Goal: Entertainment & Leisure: Consume media (video, audio)

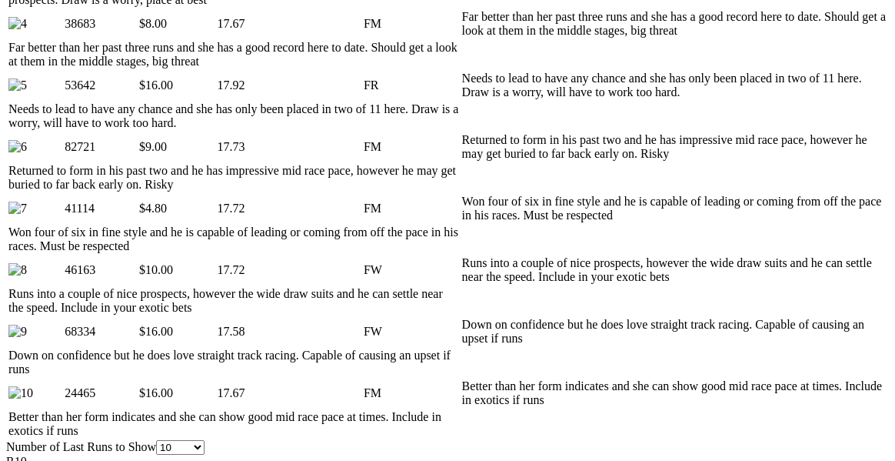
scroll to position [1026, 0]
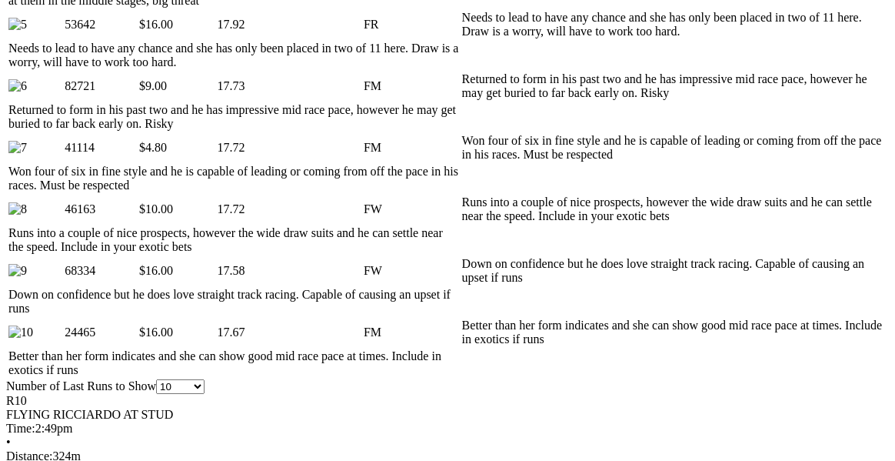
scroll to position [1081, 0]
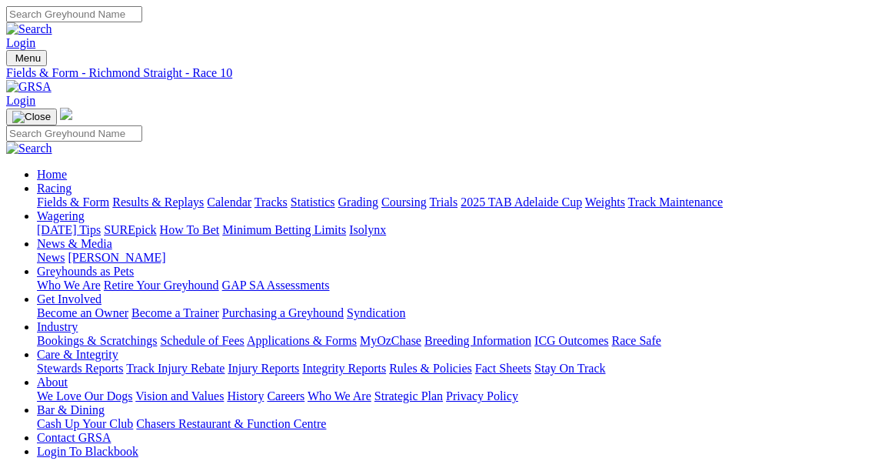
scroll to position [0, 0]
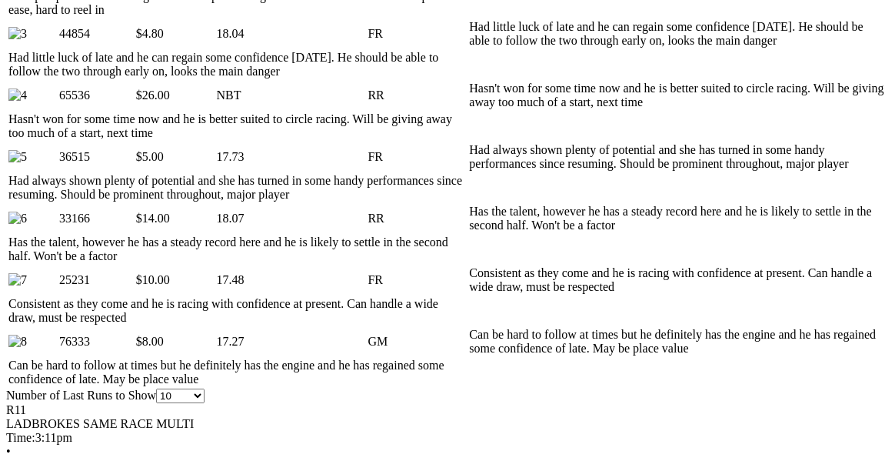
scroll to position [954, 0]
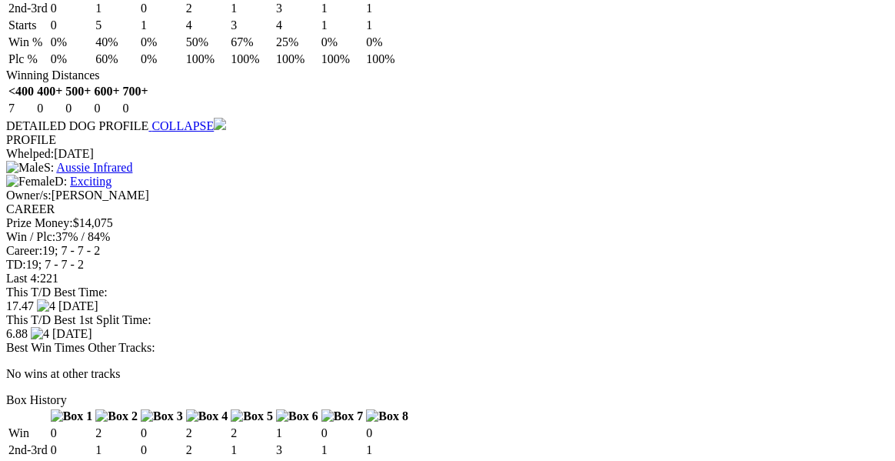
scroll to position [2977, 0]
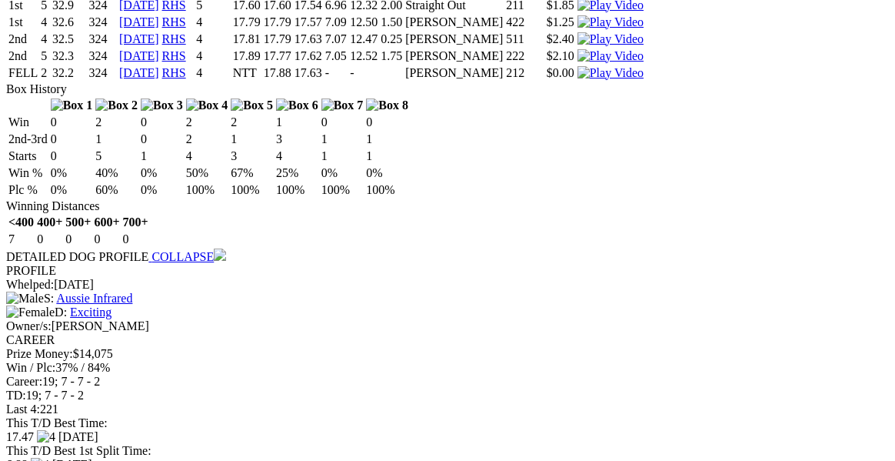
scroll to position [2830, 0]
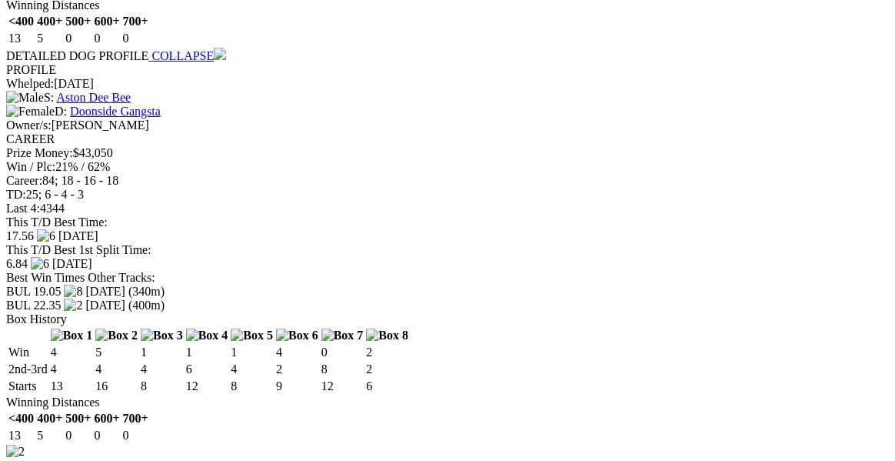
scroll to position [2176, 0]
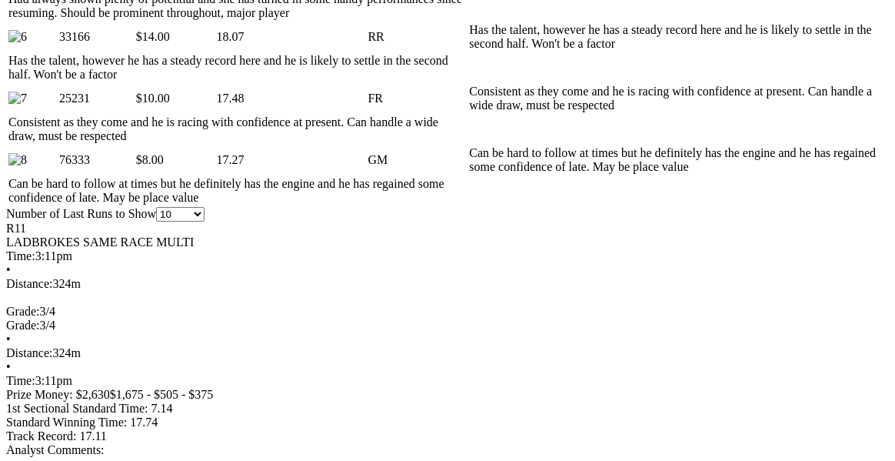
scroll to position [1132, 0]
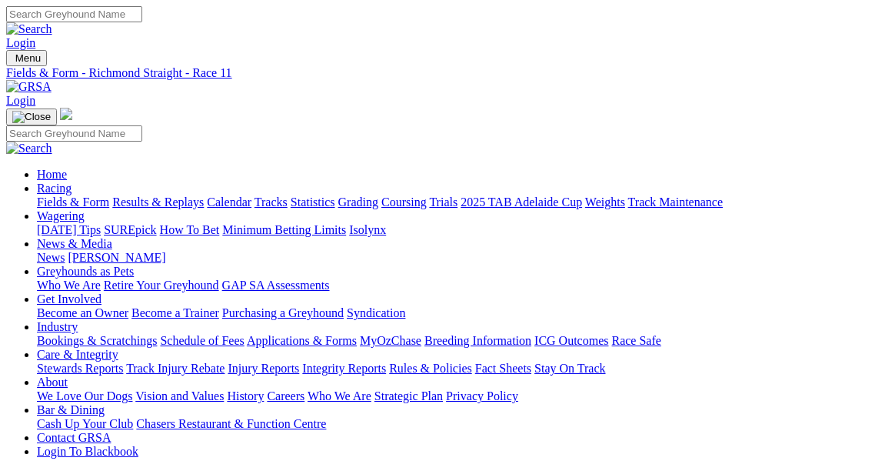
scroll to position [0, 0]
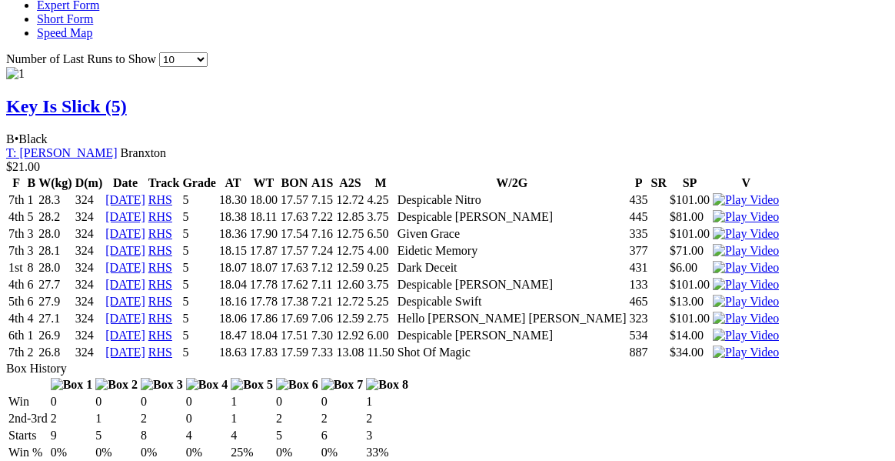
scroll to position [1804, 0]
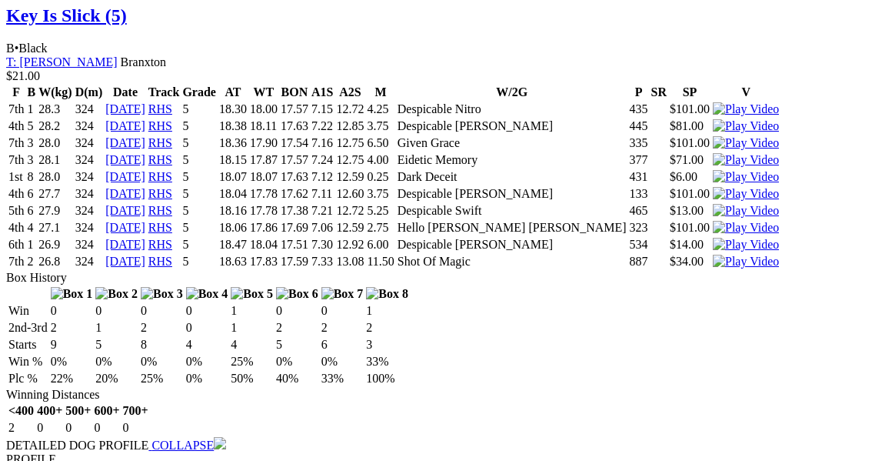
scroll to position [1913, 0]
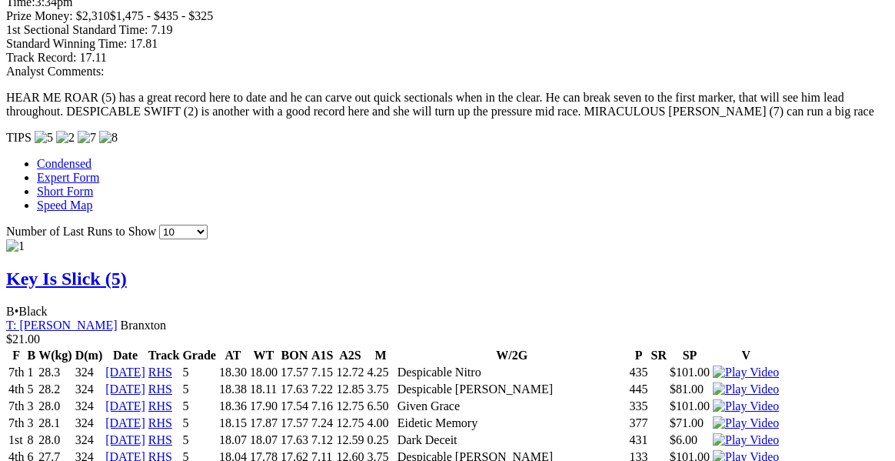
scroll to position [1640, 0]
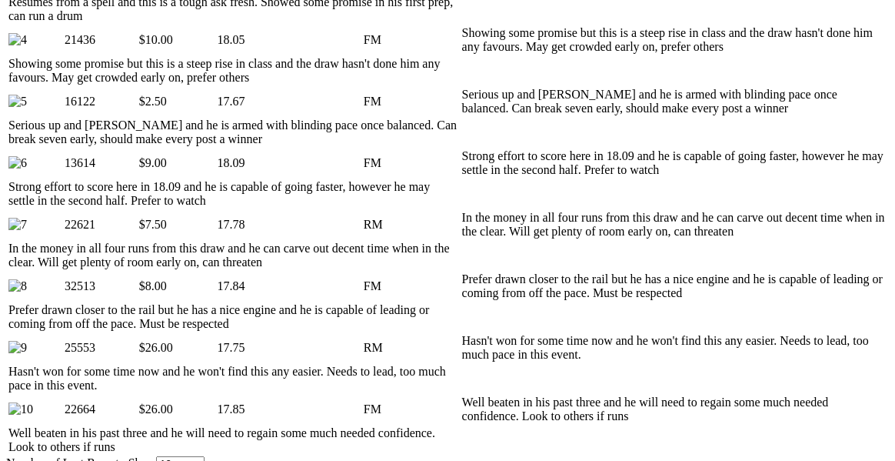
scroll to position [977, 0]
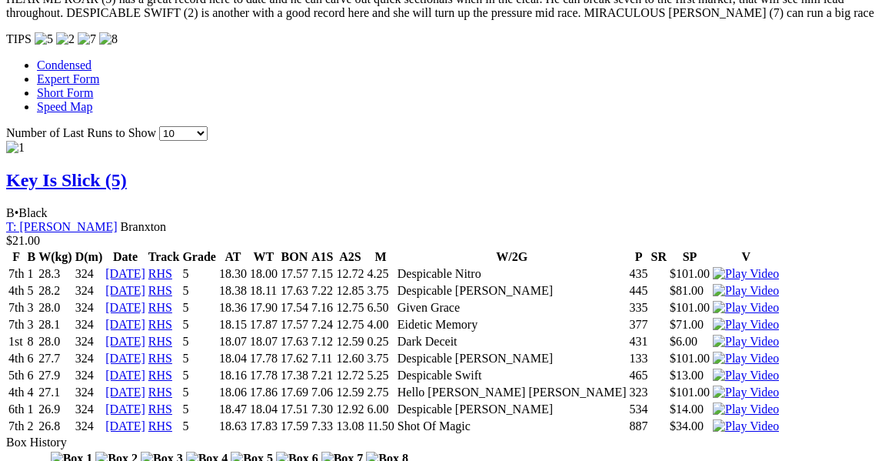
scroll to position [1745, 0]
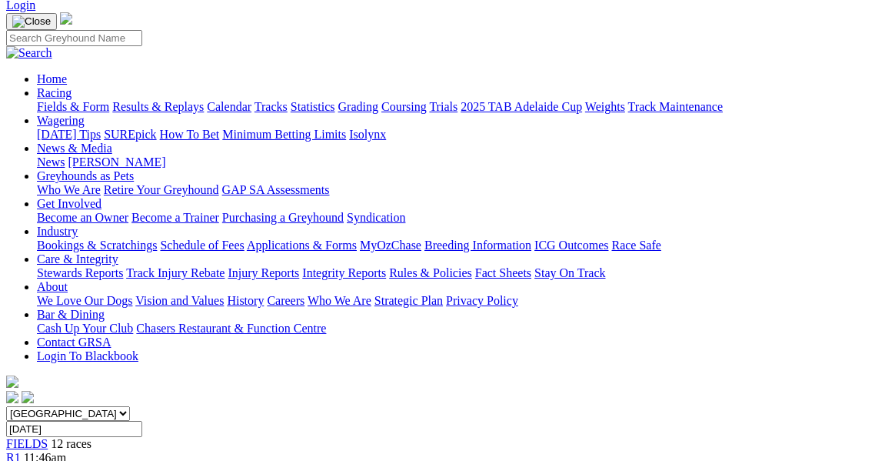
scroll to position [77, 0]
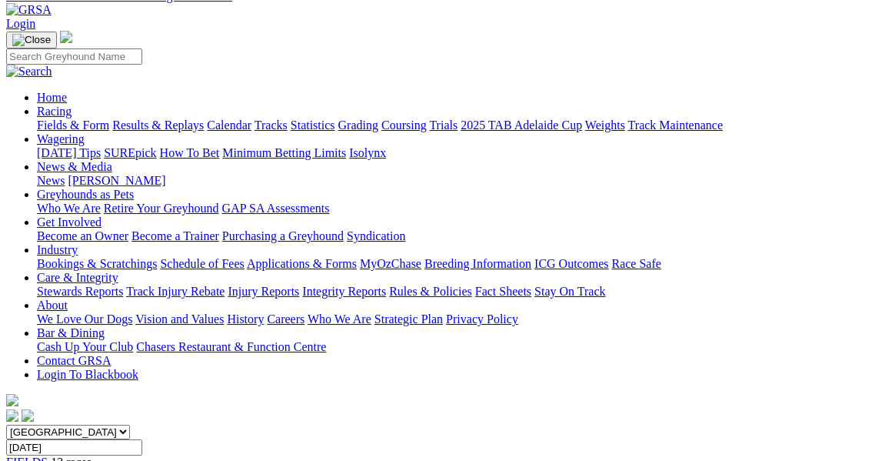
click at [142, 439] on input "[DATE]" at bounding box center [74, 447] width 136 height 16
type input "Yesterday, 12 Aug 2025"
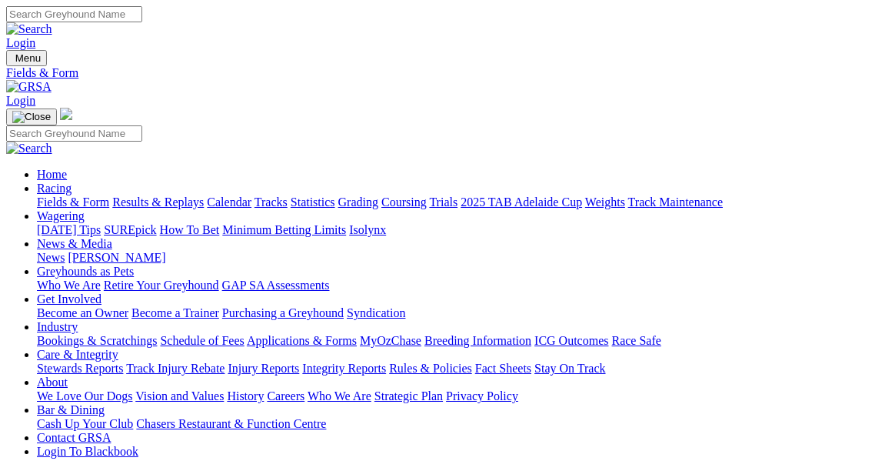
type input "[DATE], [DATE]"
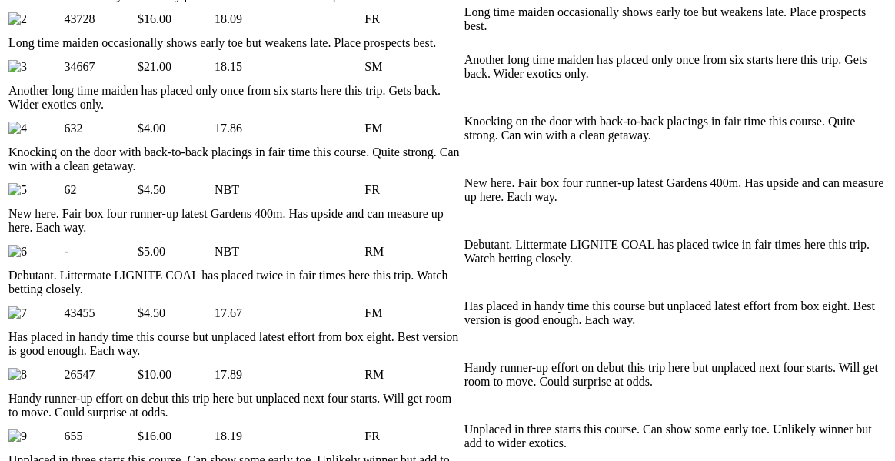
scroll to position [896, 0]
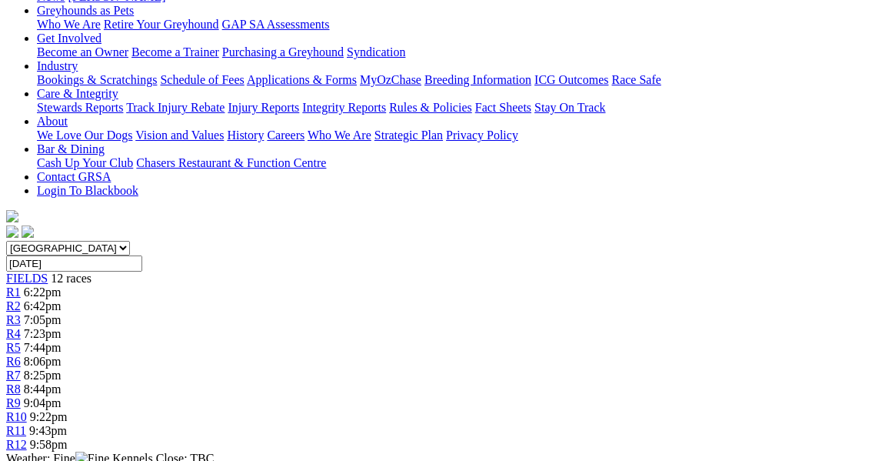
scroll to position [12, 0]
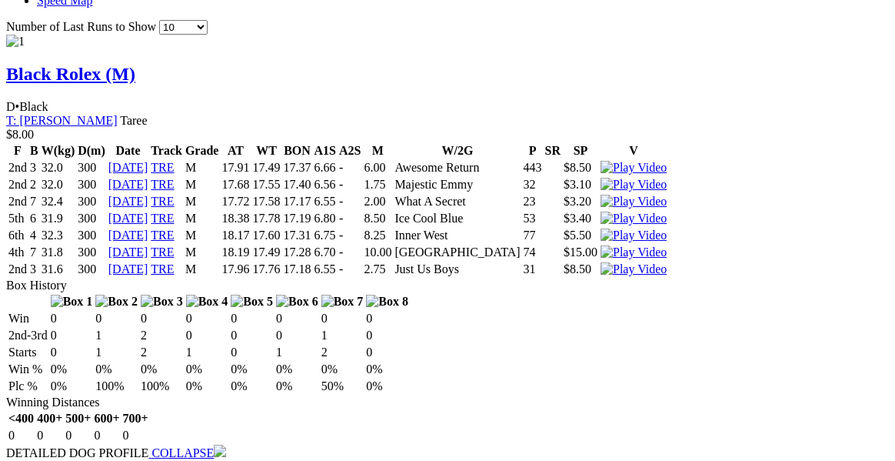
scroll to position [1719, 0]
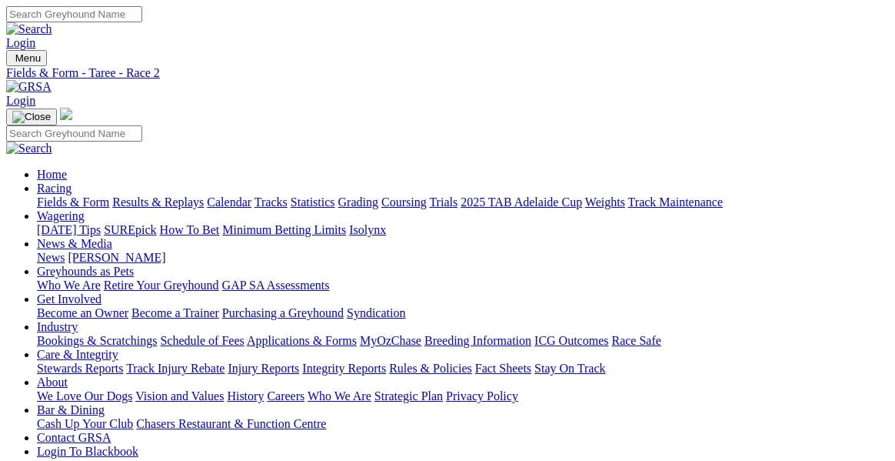
scroll to position [0, 0]
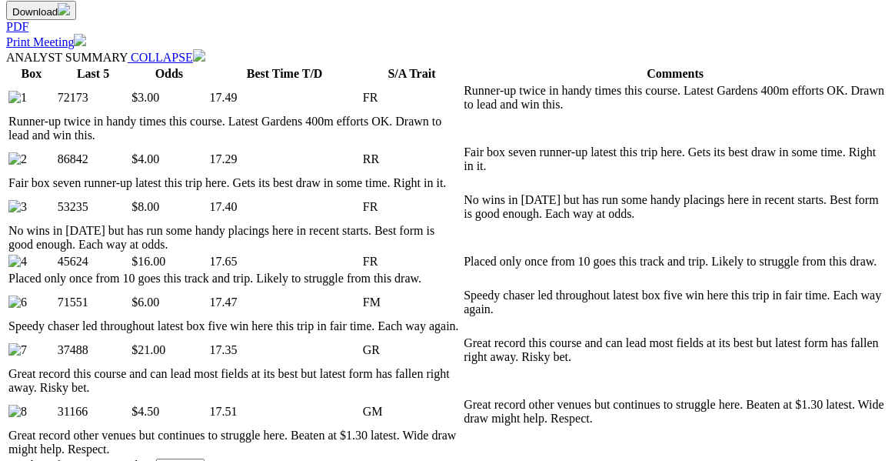
scroll to position [854, 0]
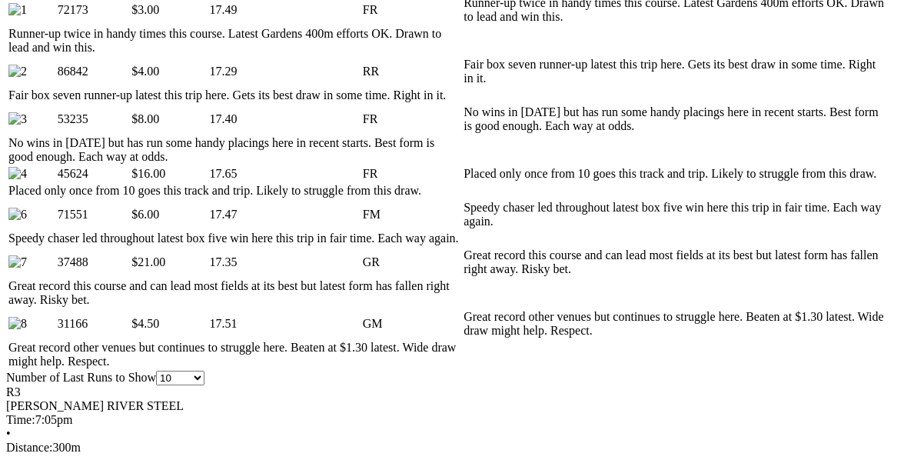
drag, startPoint x: 431, startPoint y: 218, endPoint x: 414, endPoint y: 239, distance: 27.4
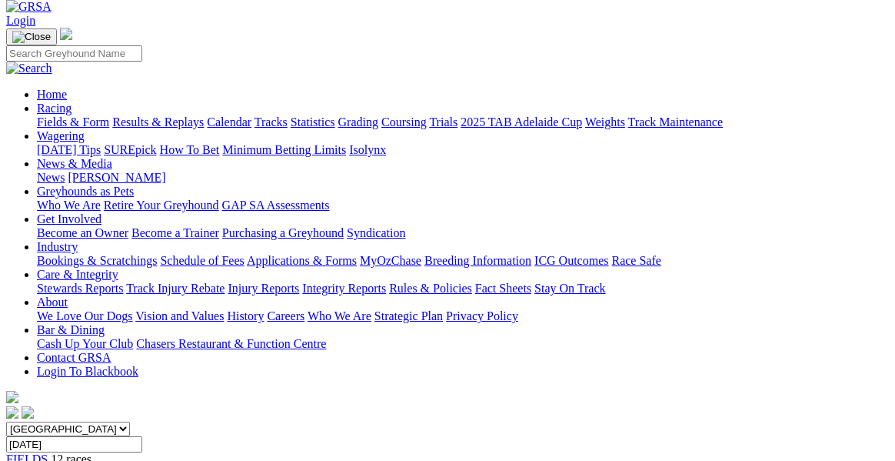
scroll to position [61, 0]
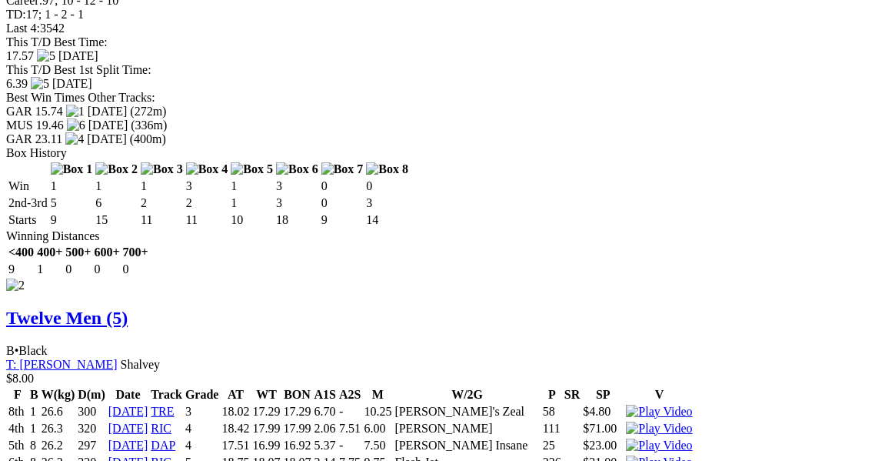
scroll to position [2402, 0]
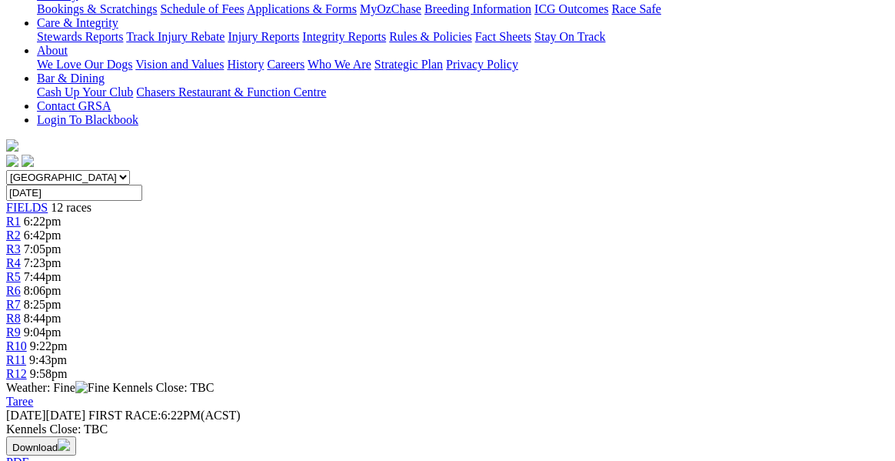
scroll to position [102, 0]
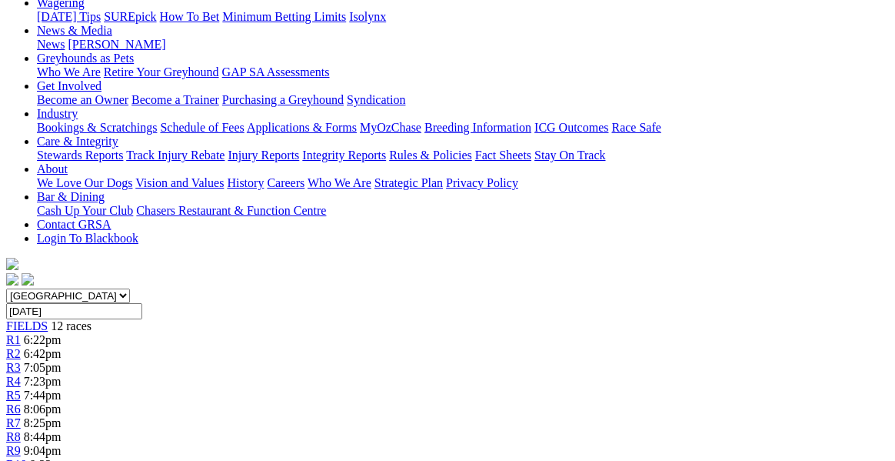
scroll to position [44, 0]
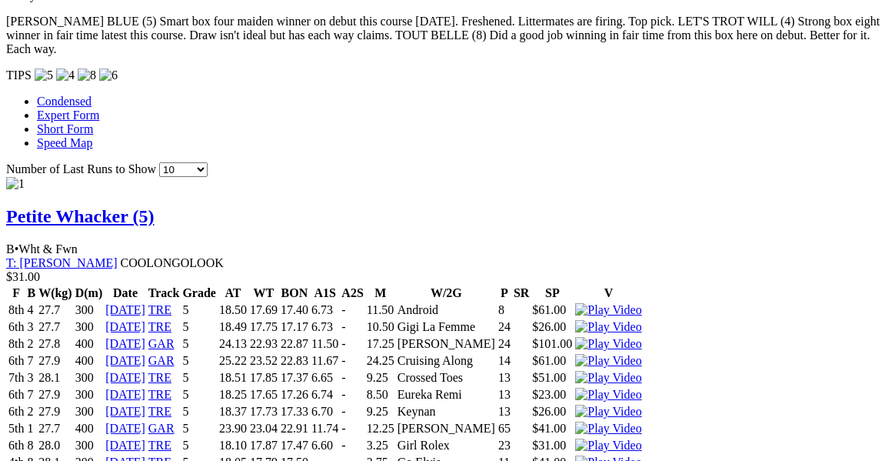
scroll to position [1715, 0]
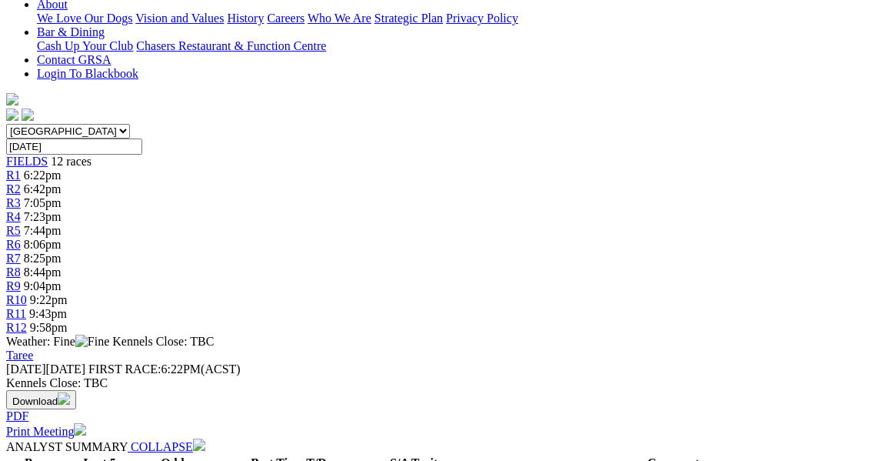
scroll to position [139, 0]
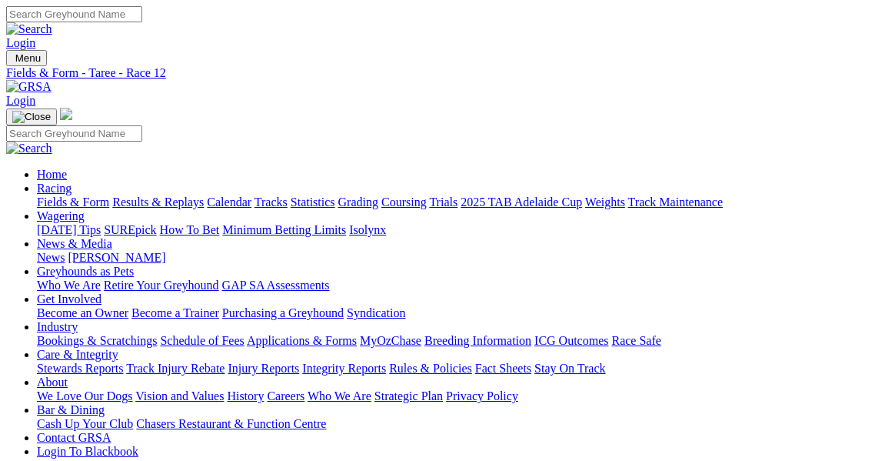
type input "[DATE]"
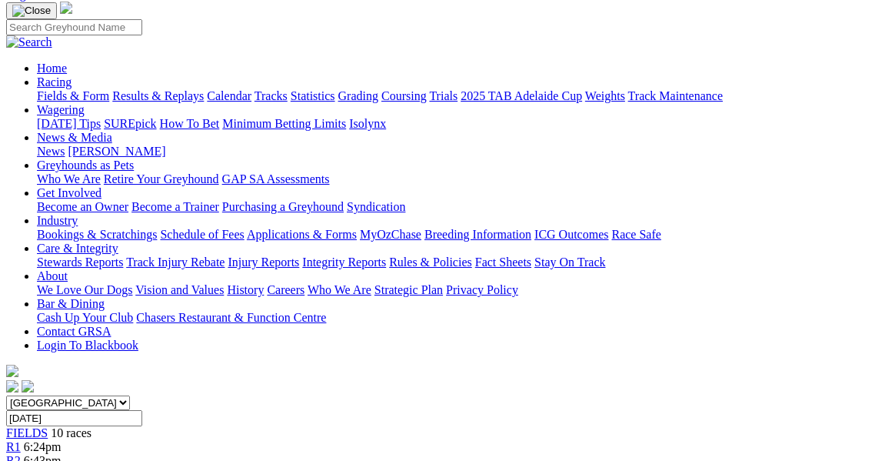
scroll to position [102, 0]
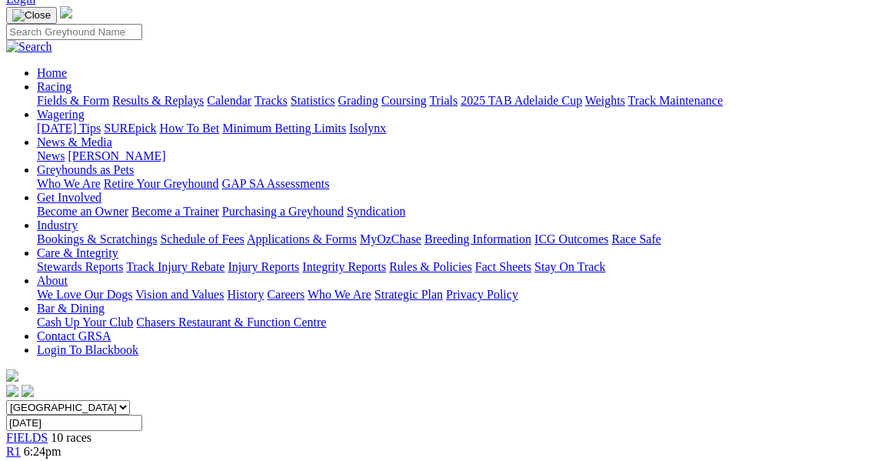
click at [62, 458] on span "6:43pm" at bounding box center [43, 464] width 38 height 13
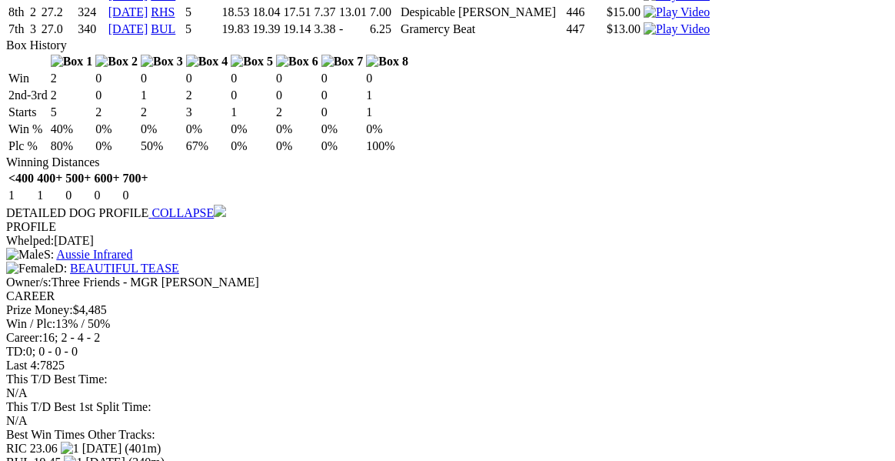
scroll to position [1992, 0]
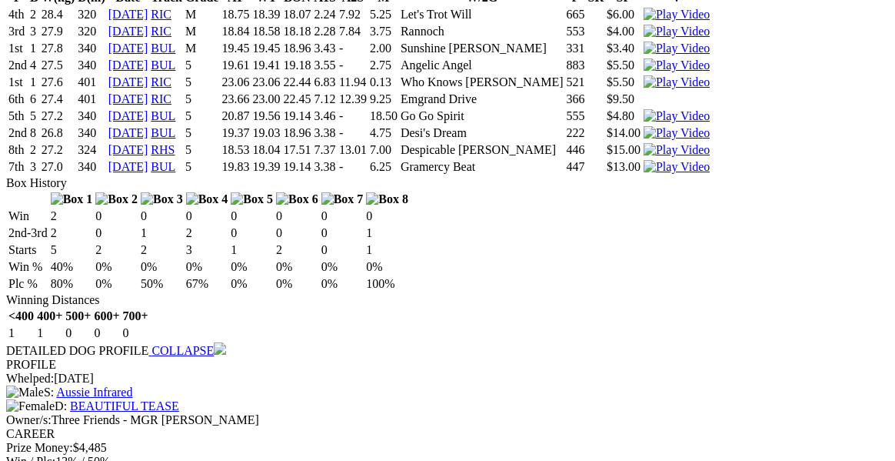
scroll to position [1849, 0]
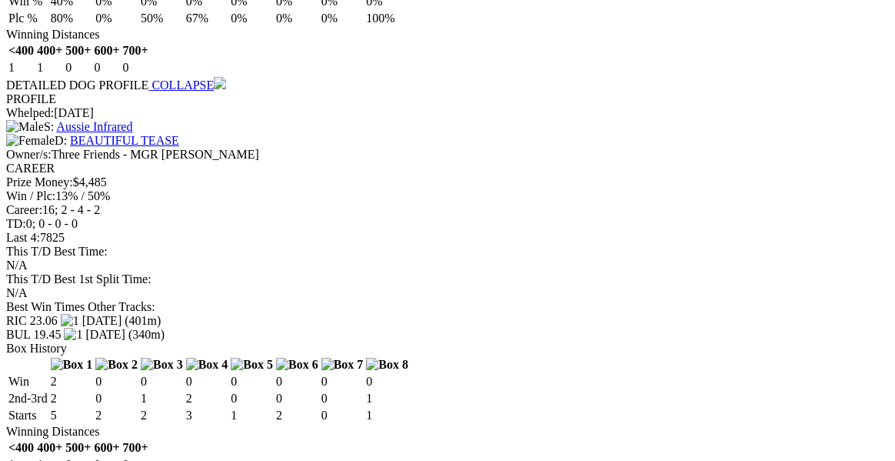
scroll to position [2147, 0]
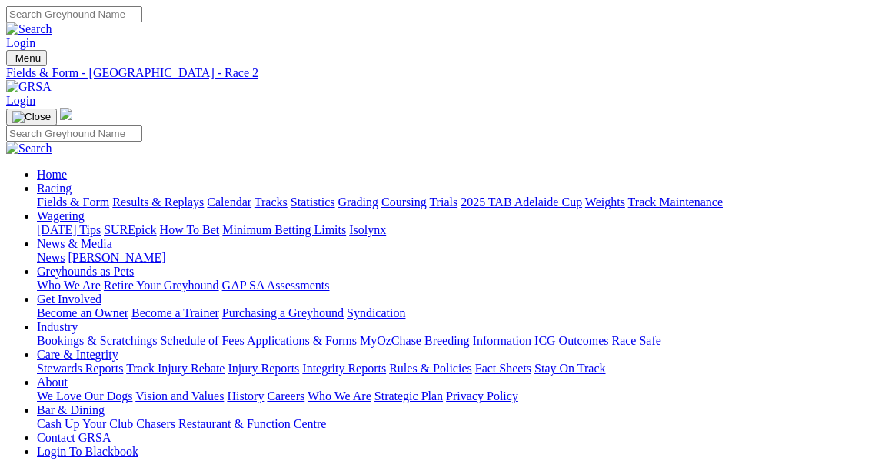
scroll to position [0, 0]
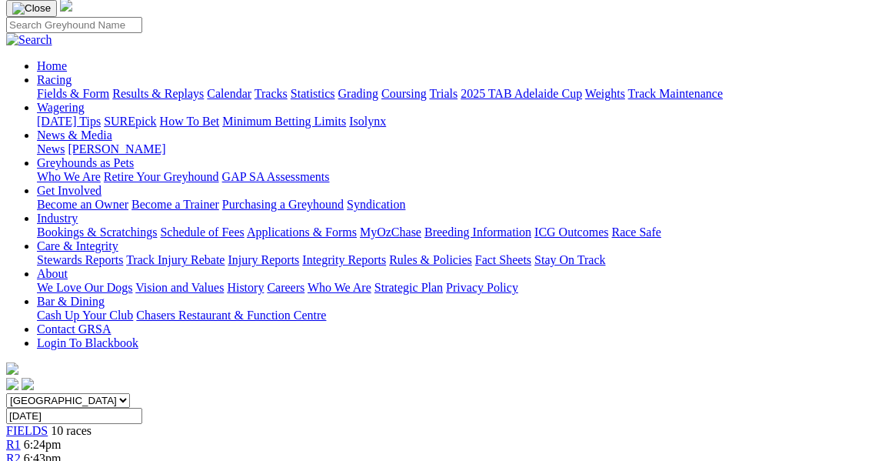
scroll to position [71, 0]
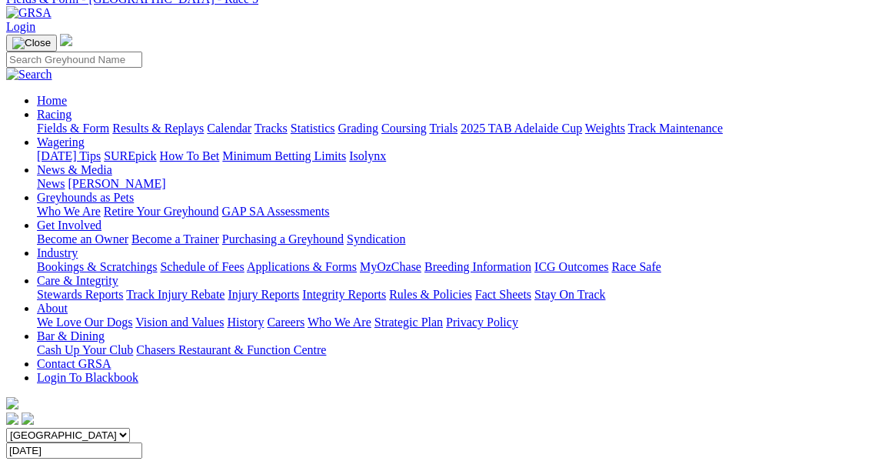
scroll to position [69, 0]
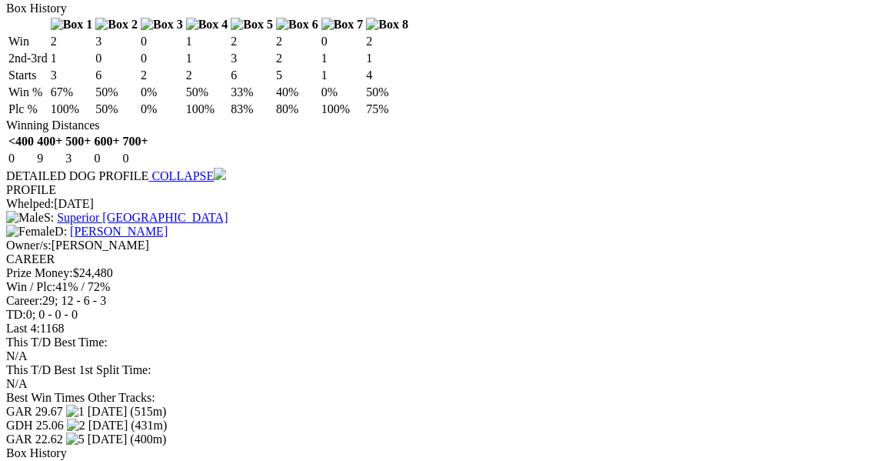
scroll to position [1960, 0]
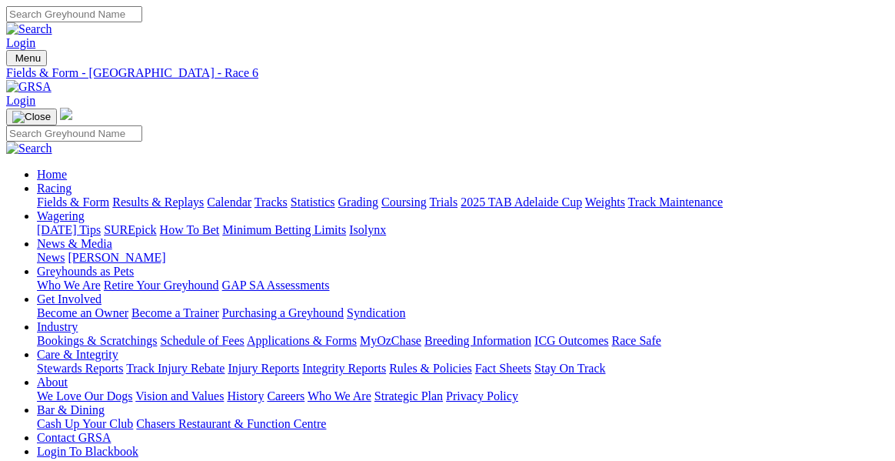
scroll to position [0, 0]
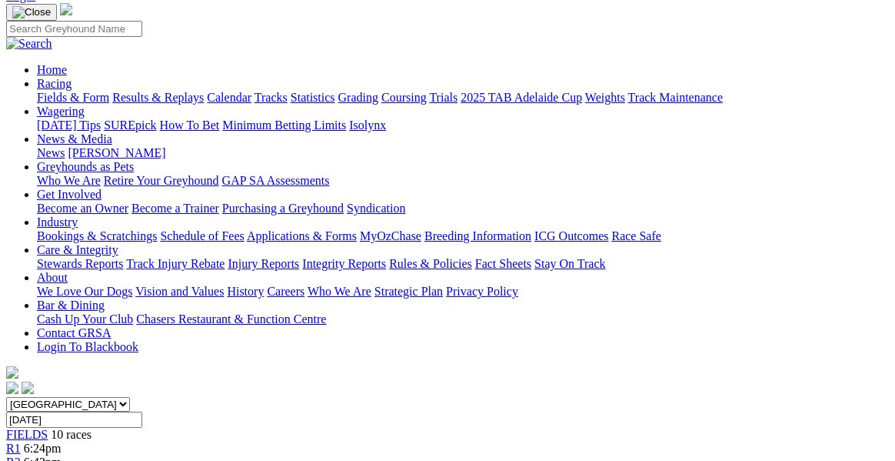
scroll to position [55, 0]
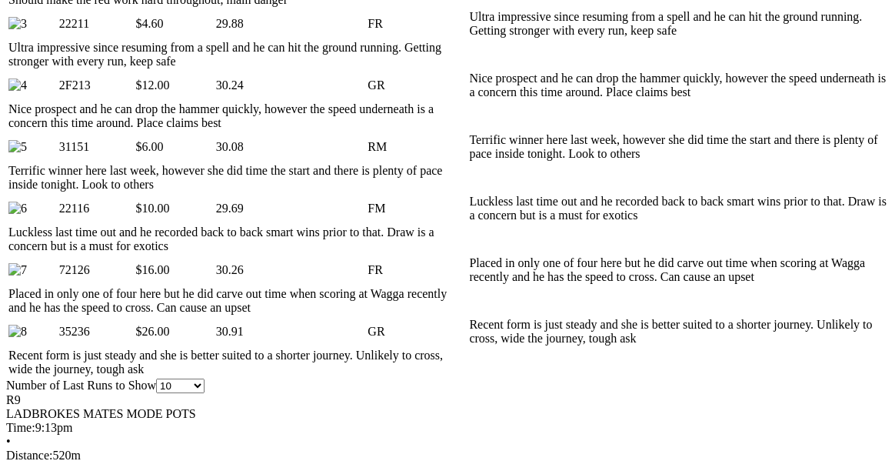
scroll to position [942, 0]
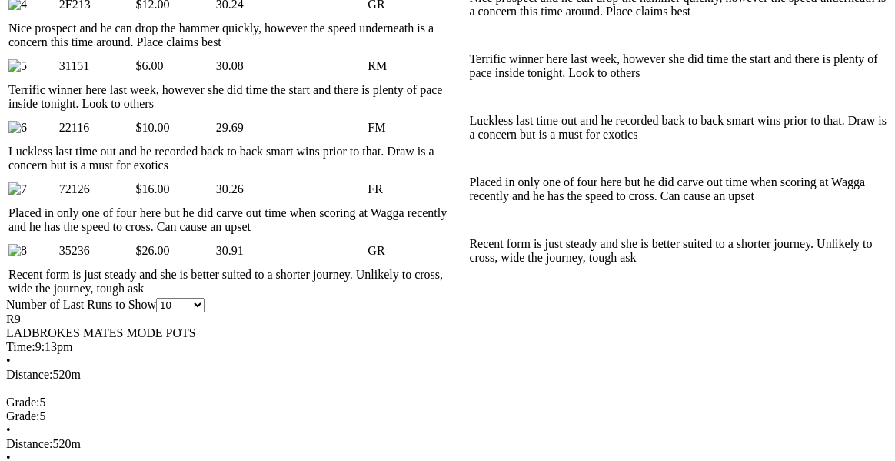
scroll to position [1037, 0]
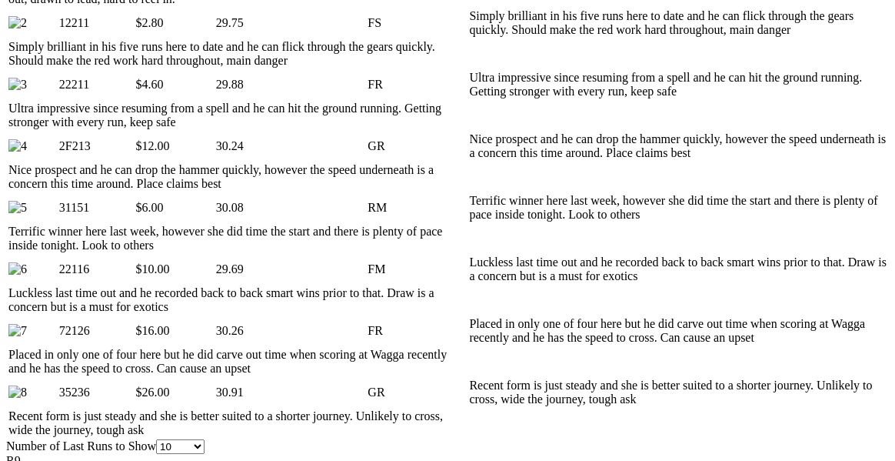
scroll to position [860, 0]
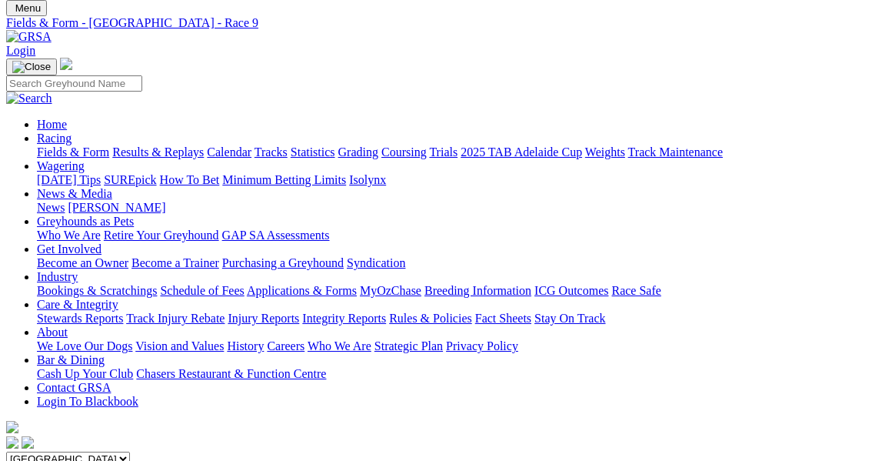
scroll to position [49, 0]
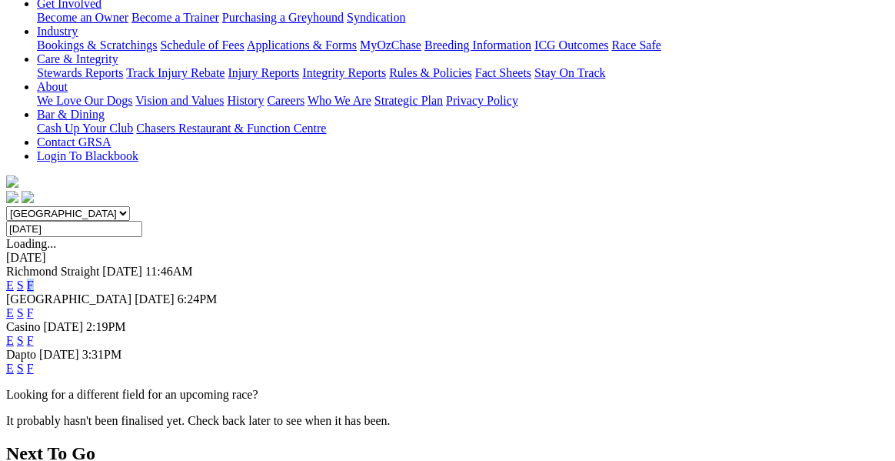
scroll to position [178, 0]
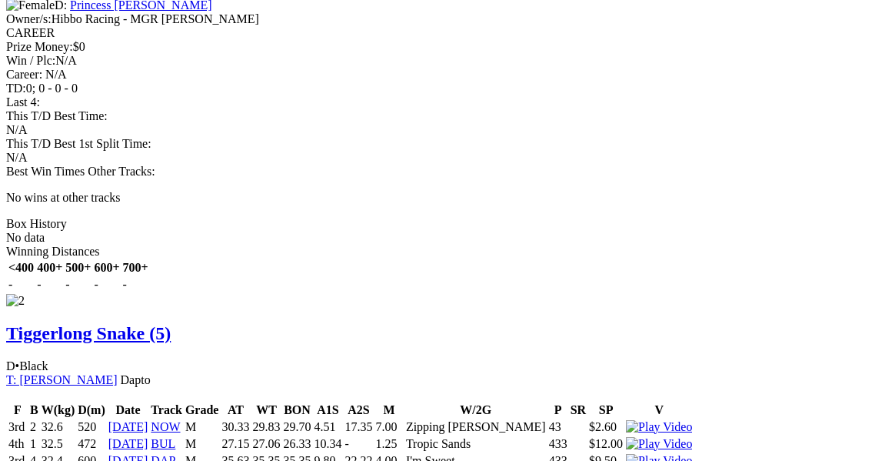
scroll to position [1611, 0]
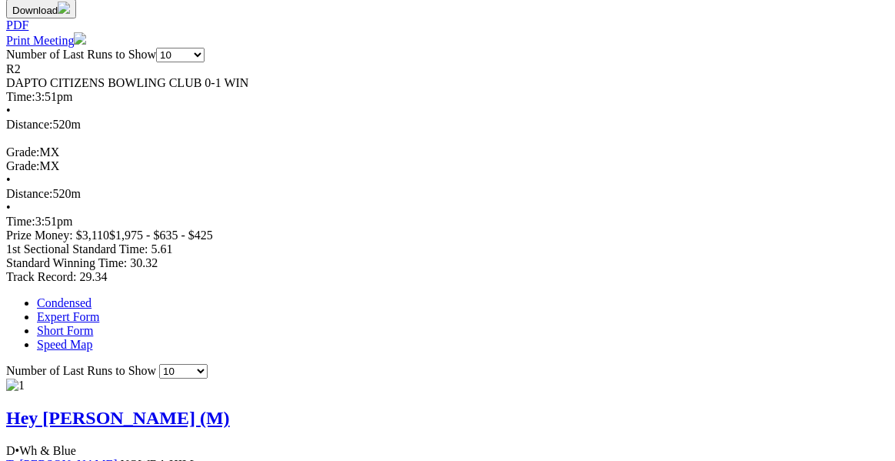
scroll to position [0, 0]
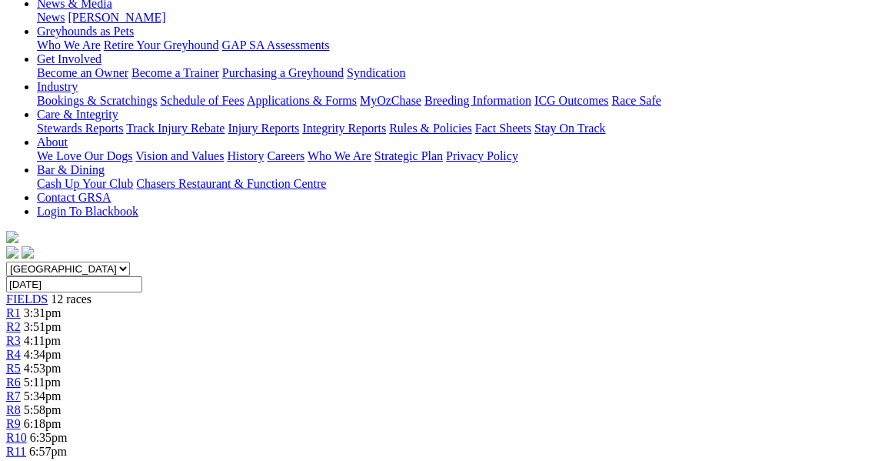
scroll to position [384, 0]
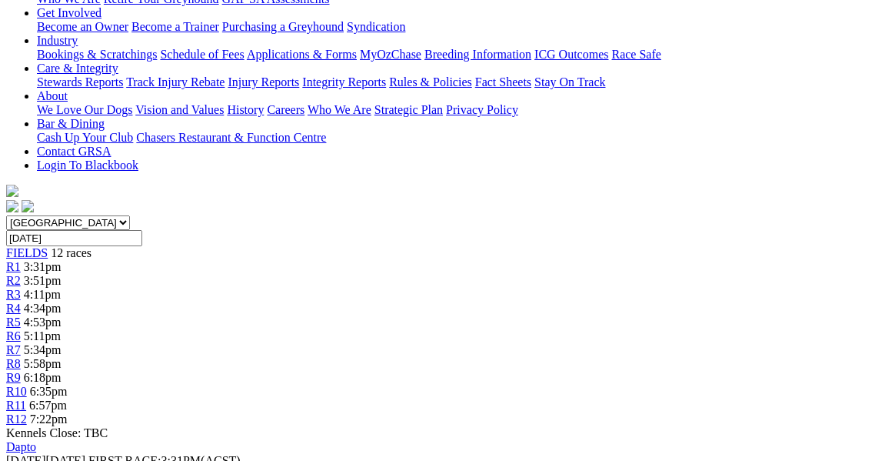
scroll to position [0, 0]
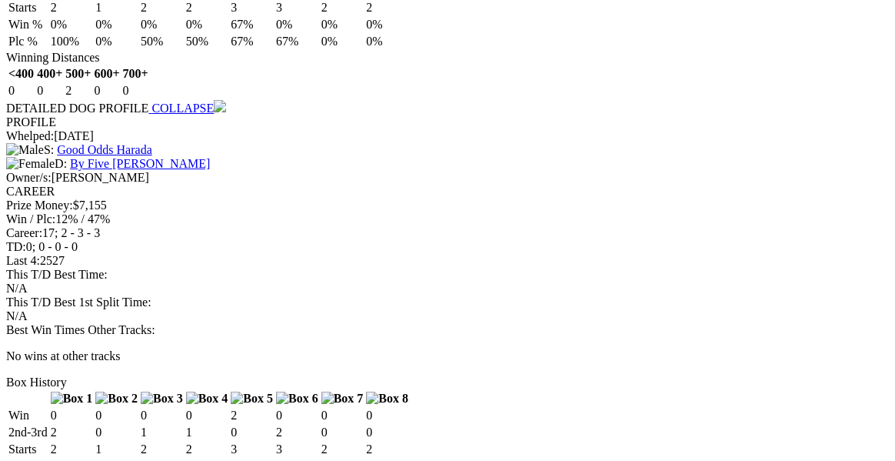
scroll to position [1545, 0]
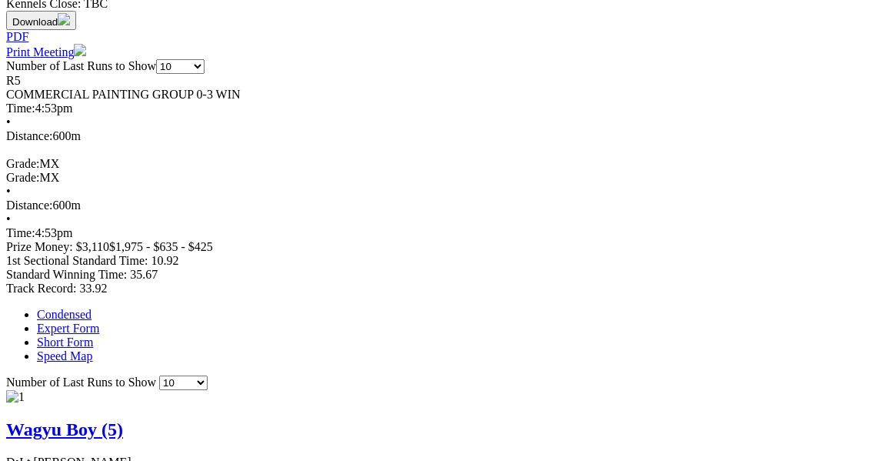
scroll to position [774, 0]
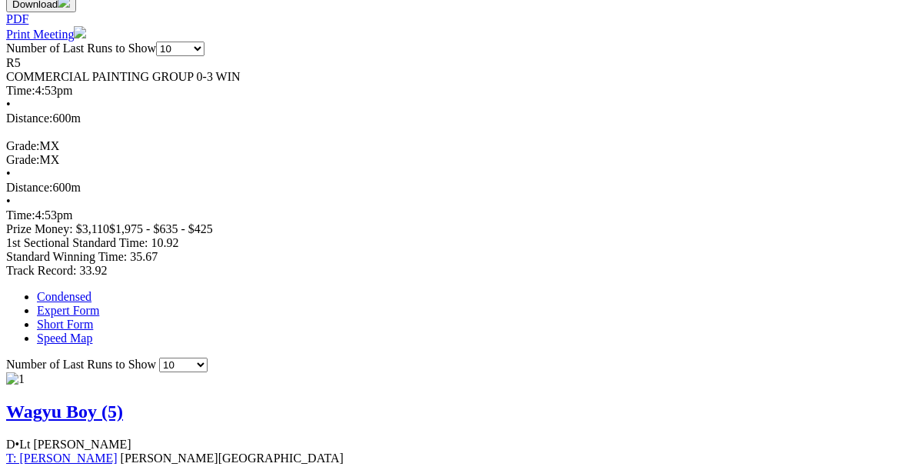
drag, startPoint x: 365, startPoint y: 295, endPoint x: 353, endPoint y: 308, distance: 16.9
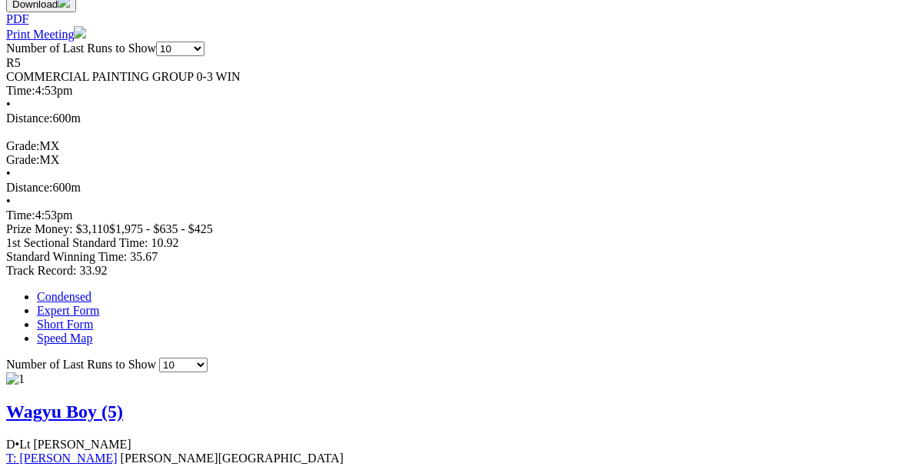
drag, startPoint x: 622, startPoint y: 48, endPoint x: 591, endPoint y: 85, distance: 48.0
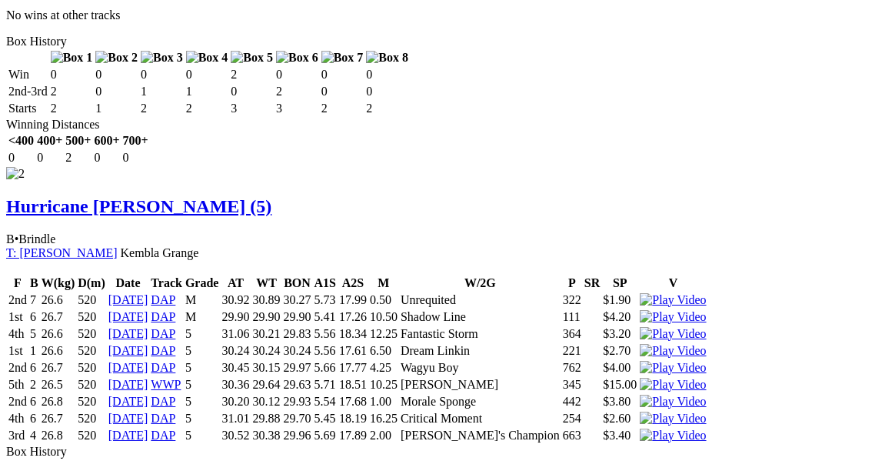
scroll to position [1736, 0]
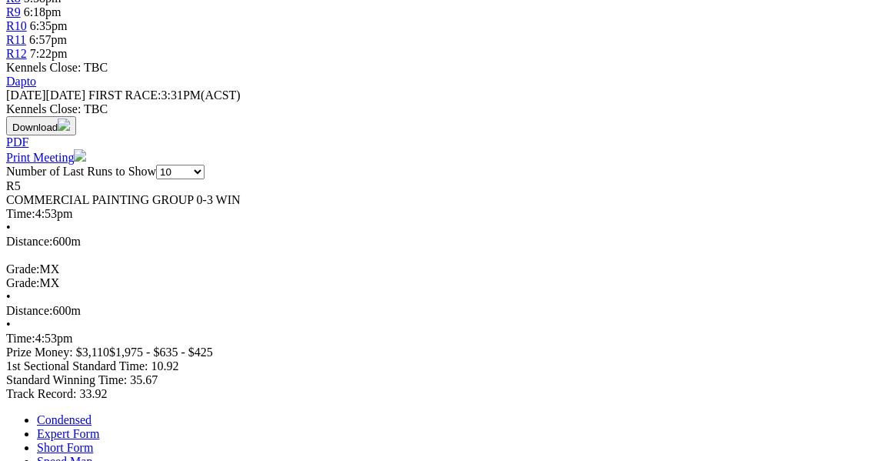
scroll to position [740, 0]
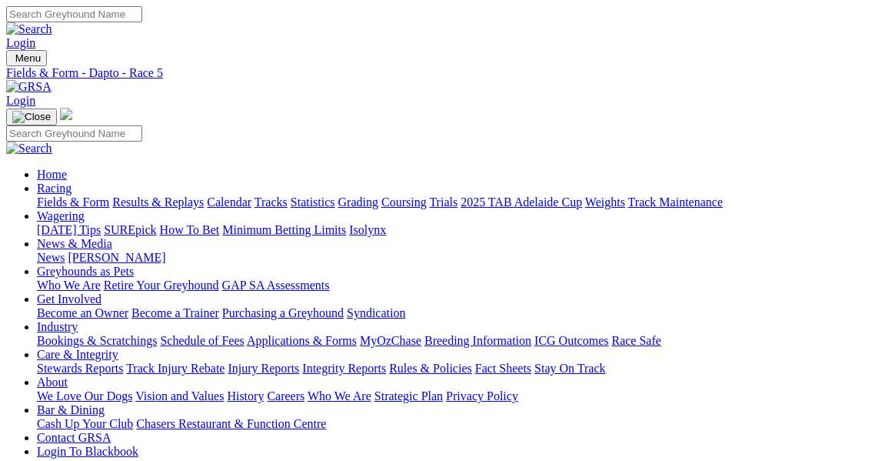
scroll to position [0, 0]
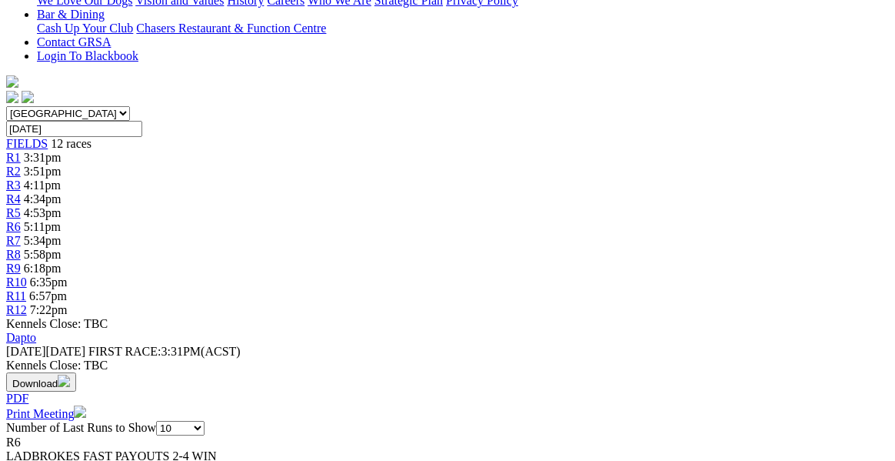
scroll to position [417, 0]
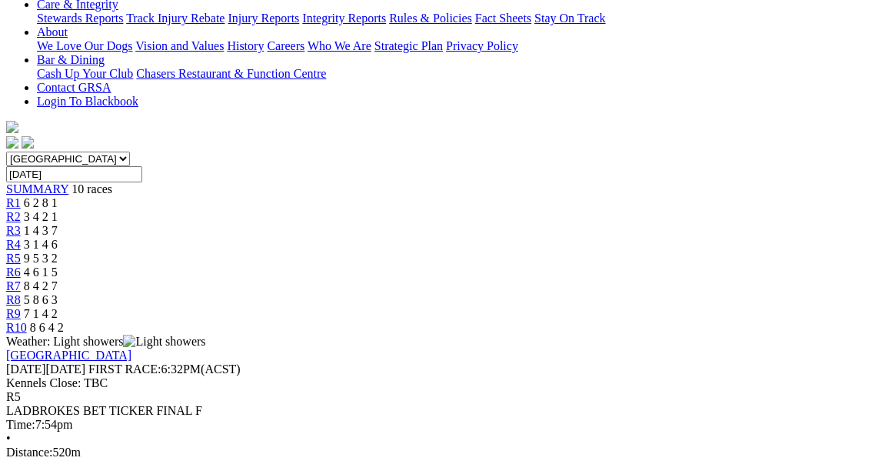
scroll to position [311, 0]
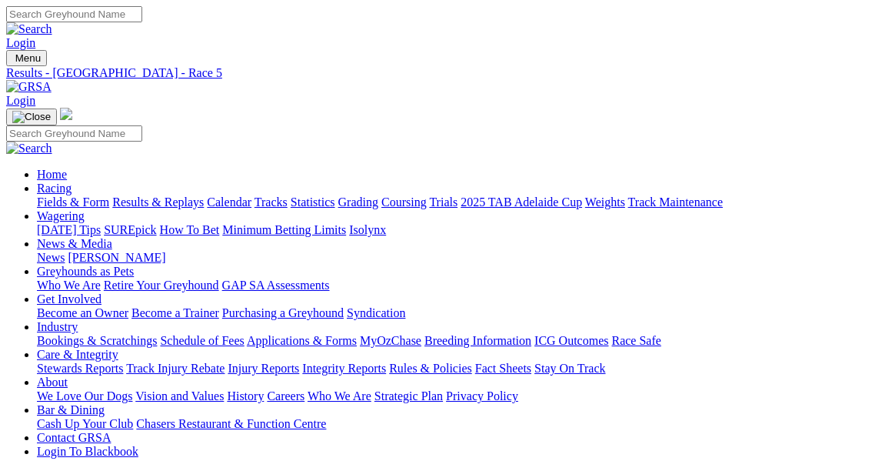
scroll to position [0, 0]
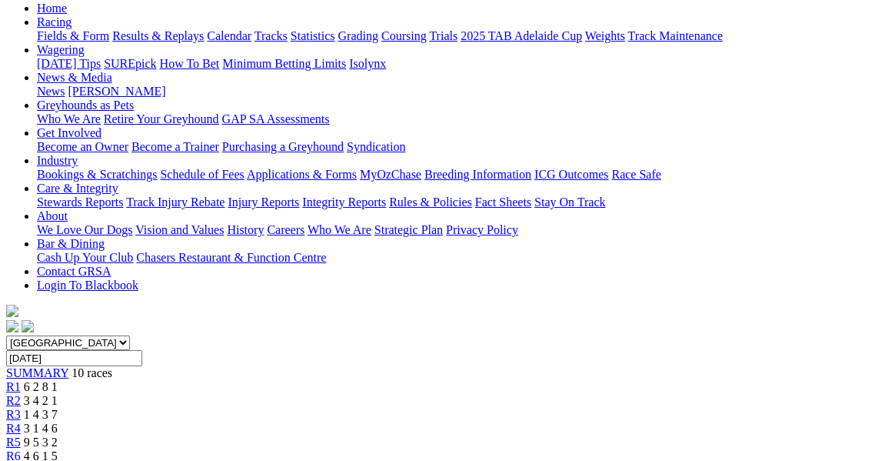
scroll to position [164, 0]
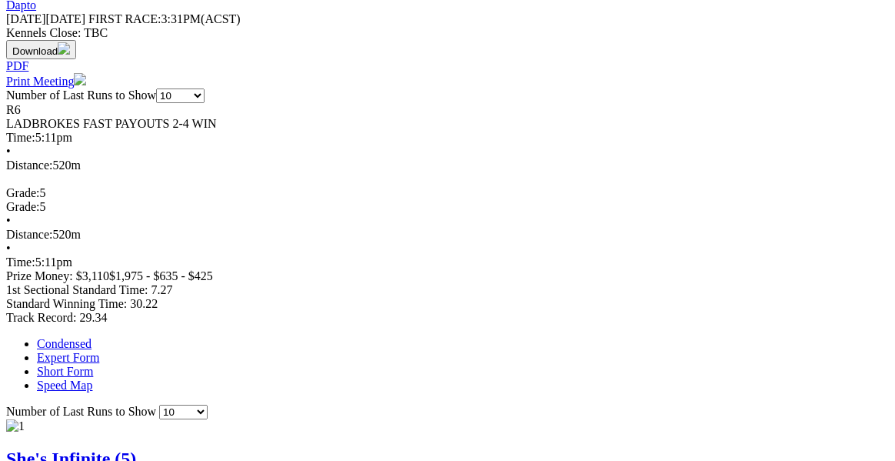
scroll to position [757, 0]
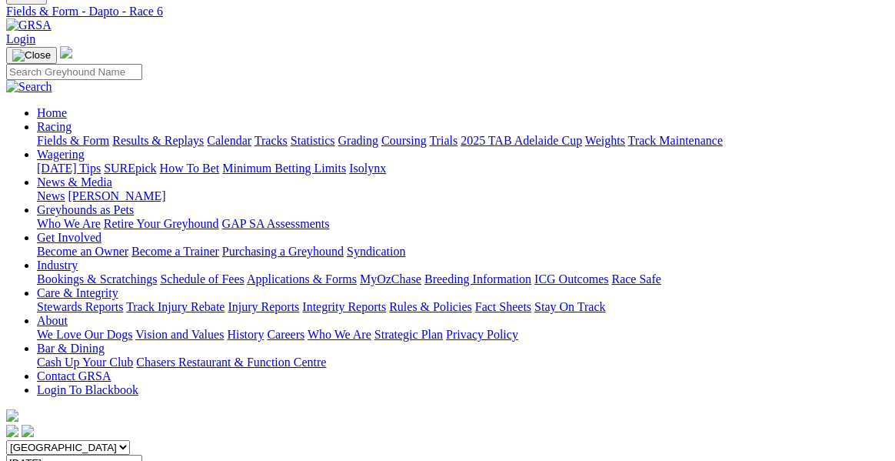
scroll to position [57, 0]
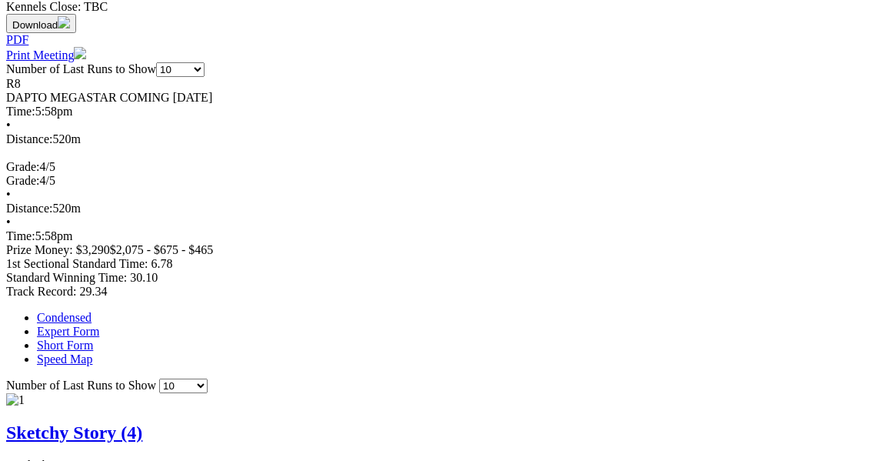
scroll to position [748, 0]
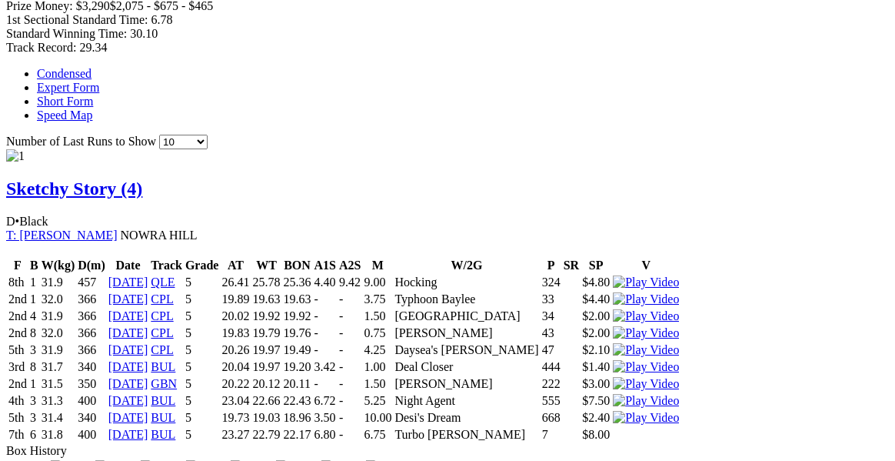
scroll to position [981, 0]
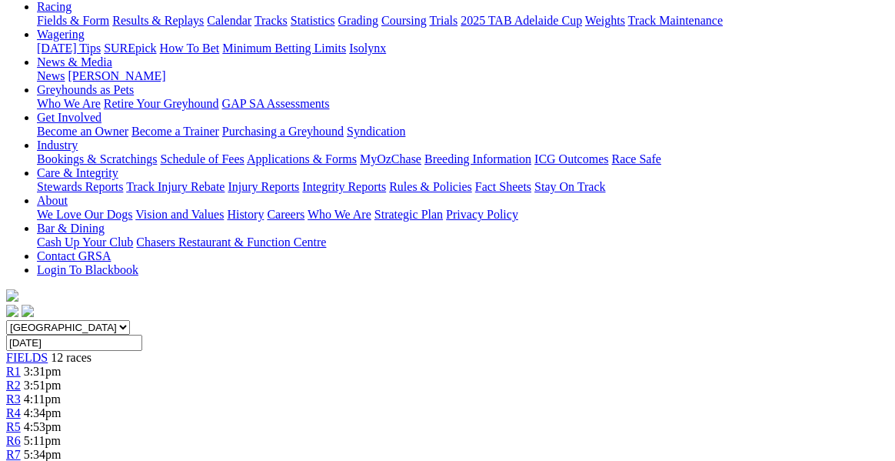
scroll to position [167, 0]
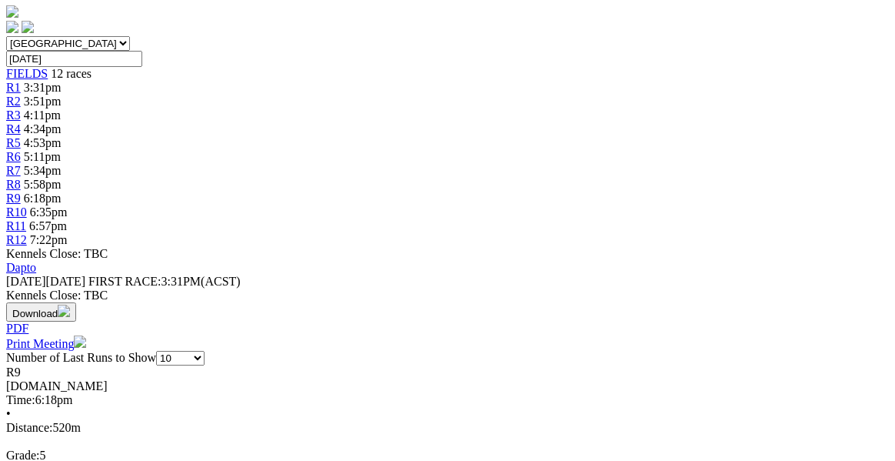
scroll to position [497, 0]
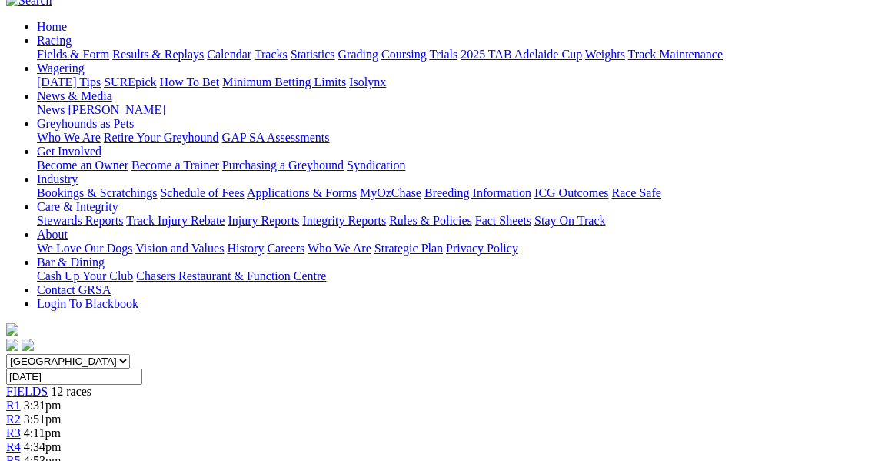
scroll to position [147, 0]
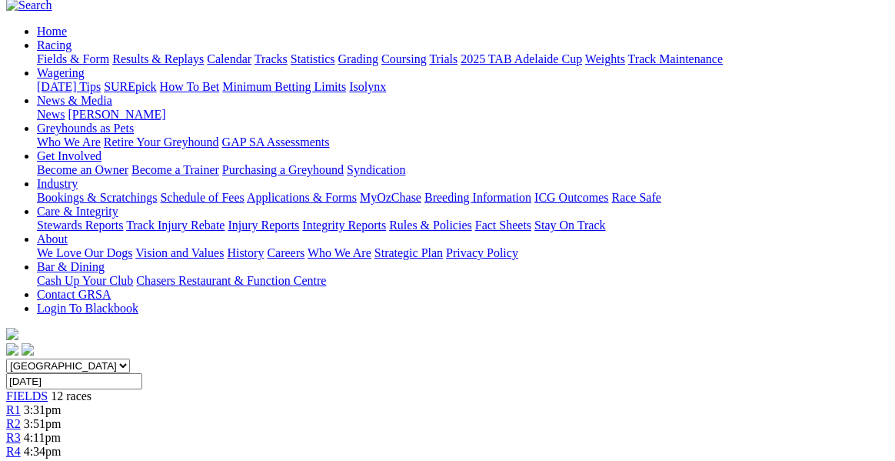
scroll to position [128, 0]
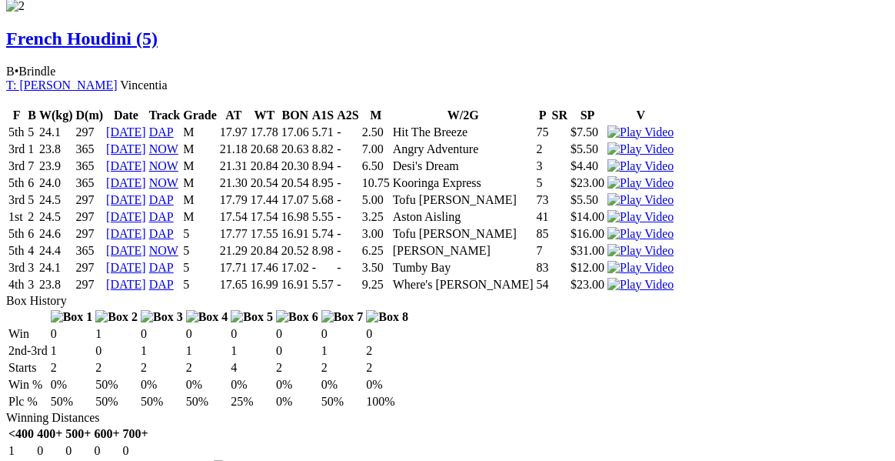
scroll to position [2075, 0]
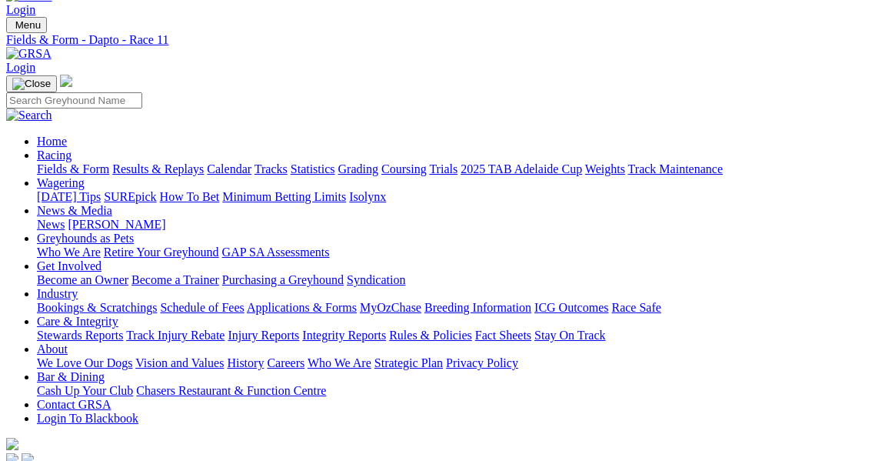
scroll to position [28, 0]
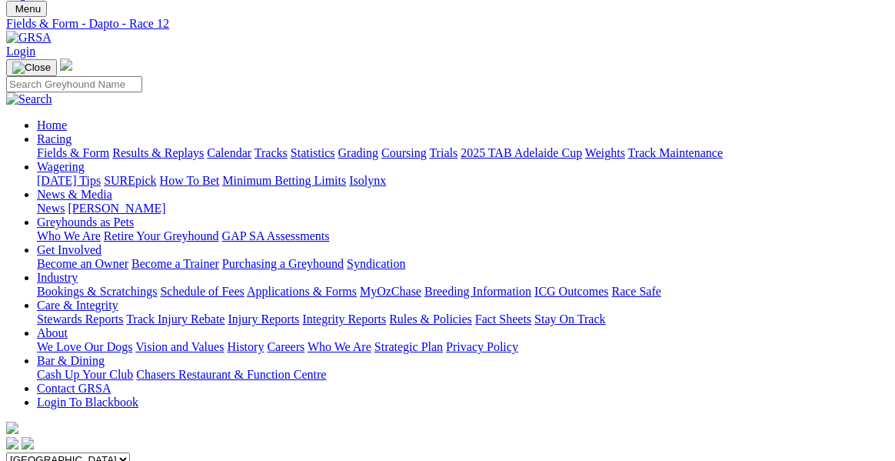
scroll to position [25, 0]
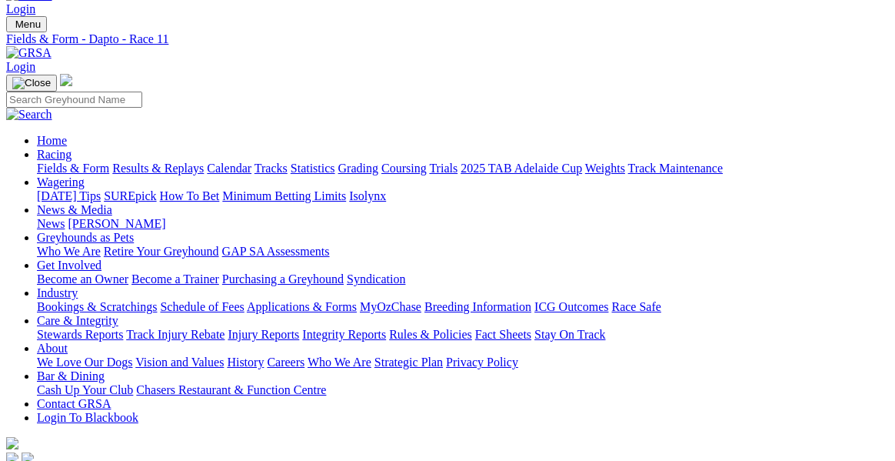
scroll to position [32, 0]
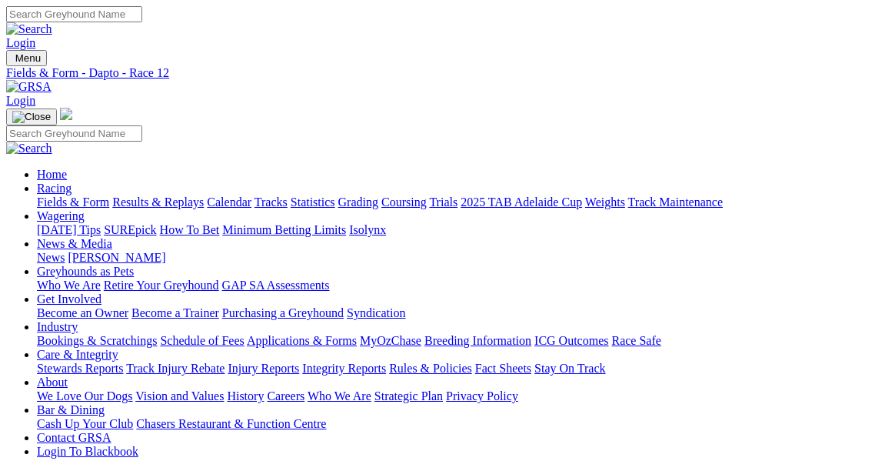
drag, startPoint x: 807, startPoint y: 206, endPoint x: 784, endPoint y: 249, distance: 48.9
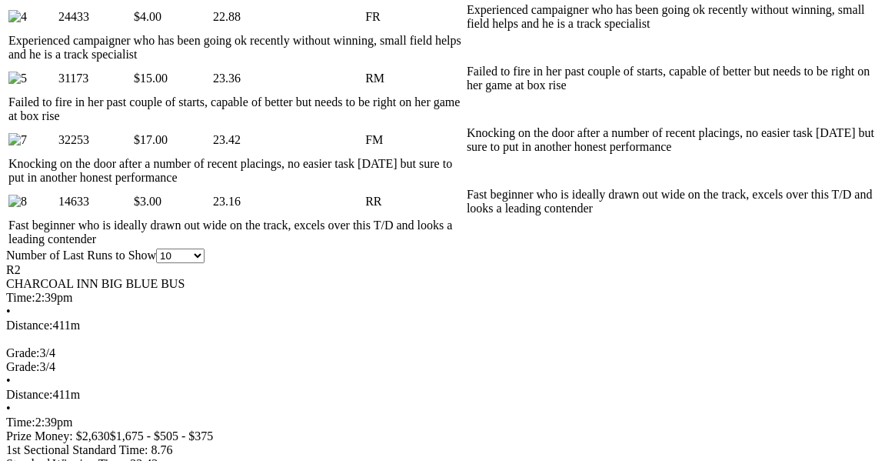
scroll to position [972, 0]
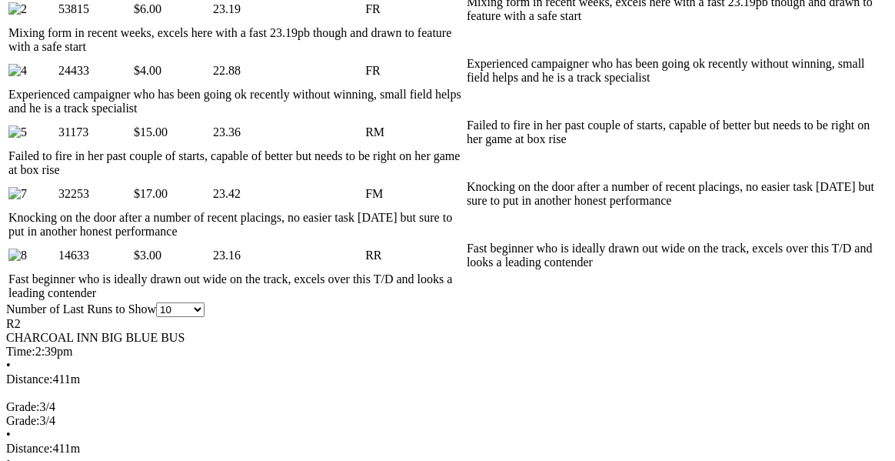
scroll to position [919, 0]
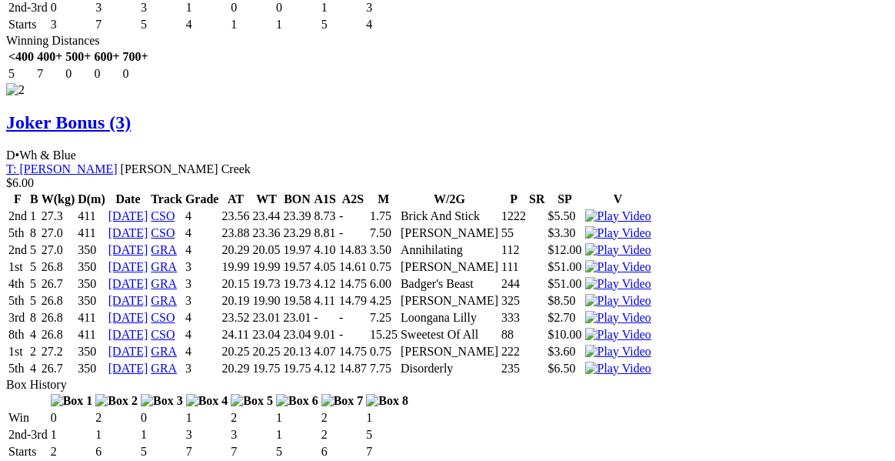
scroll to position [2423, 0]
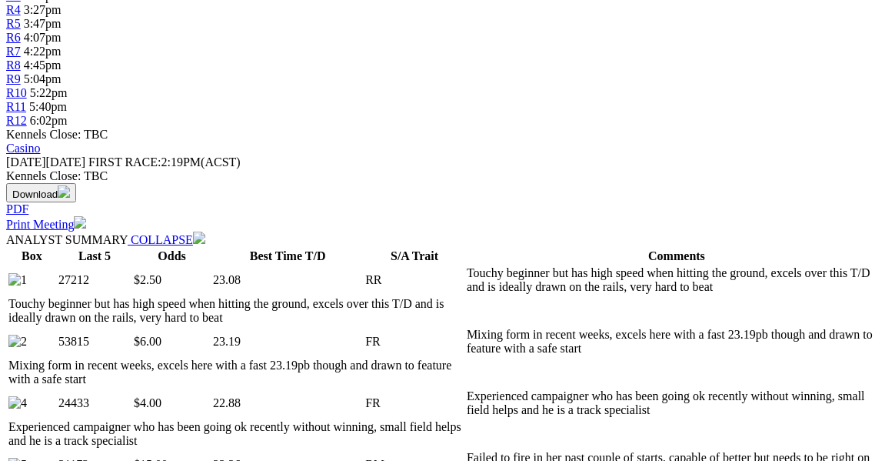
scroll to position [0, 0]
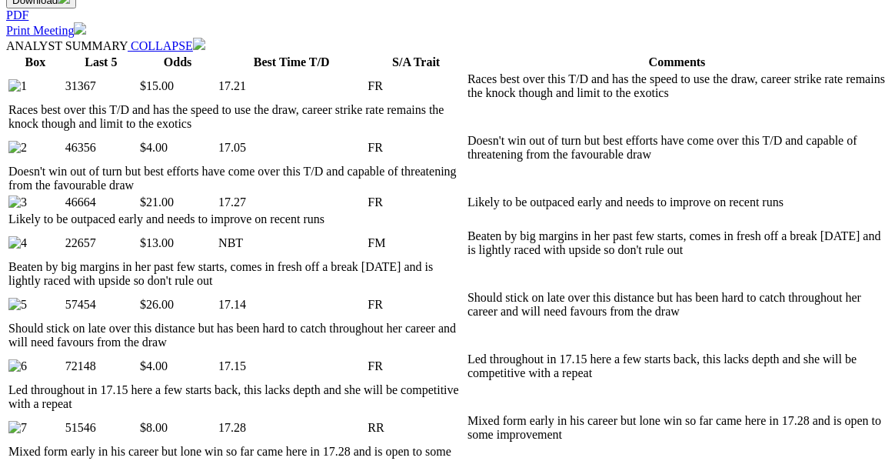
scroll to position [129, 0]
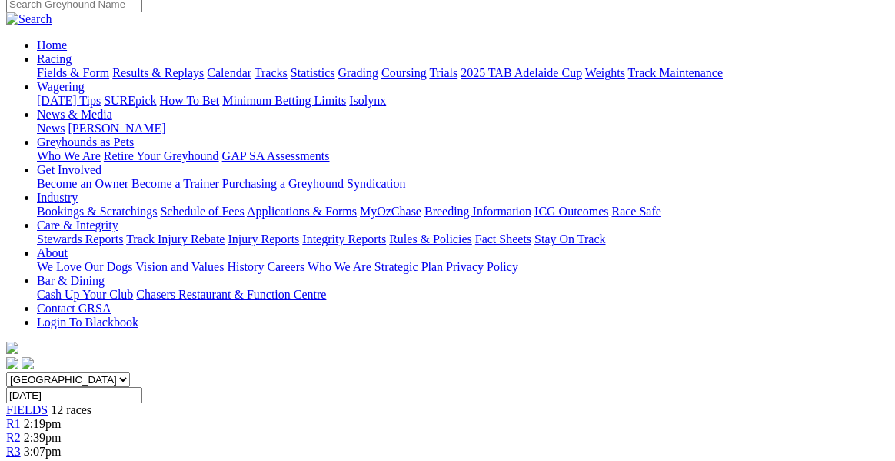
click at [21, 458] on link "R4" at bounding box center [13, 464] width 15 height 13
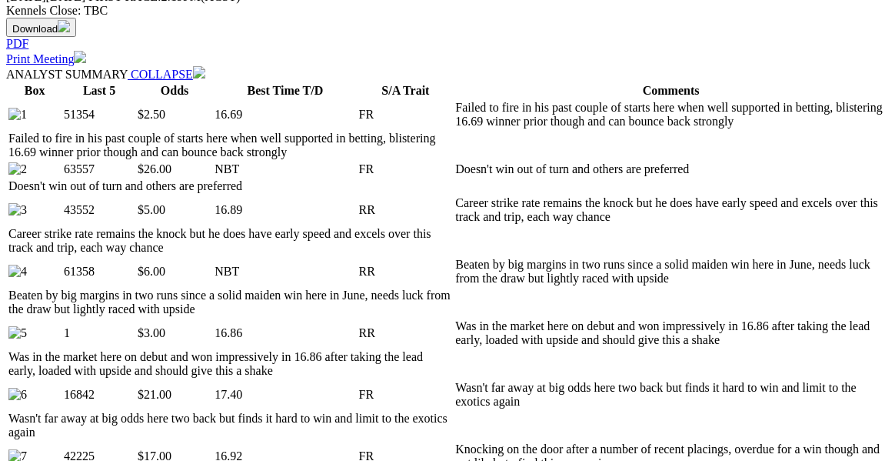
scroll to position [153, 0]
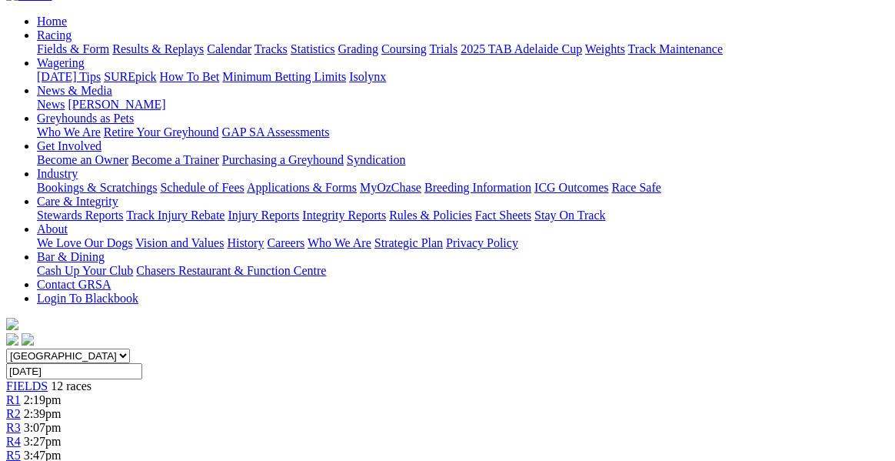
click at [62, 448] on span "3:47pm" at bounding box center [43, 454] width 38 height 13
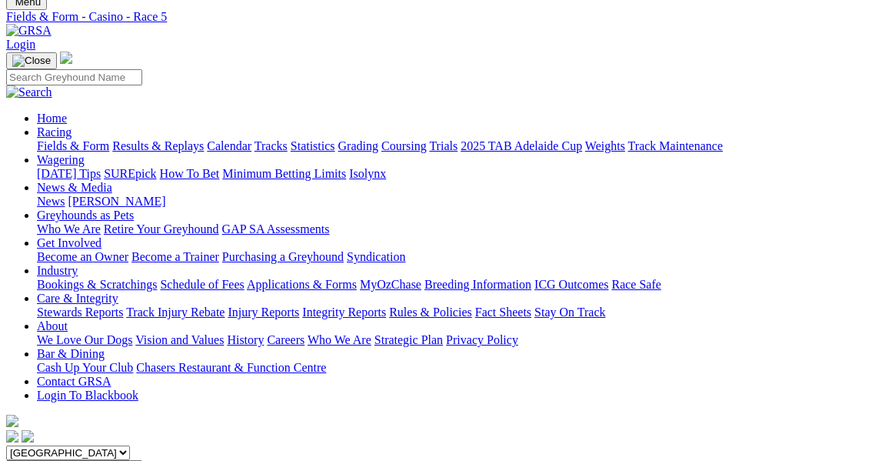
scroll to position [55, 0]
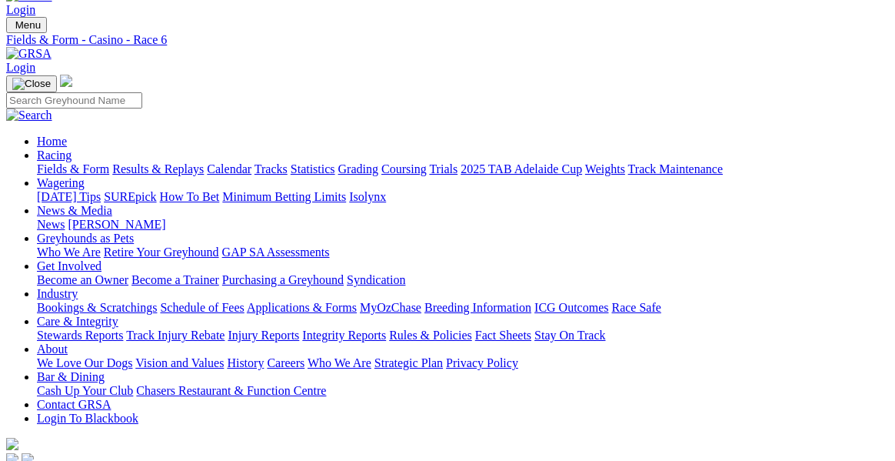
scroll to position [28, 0]
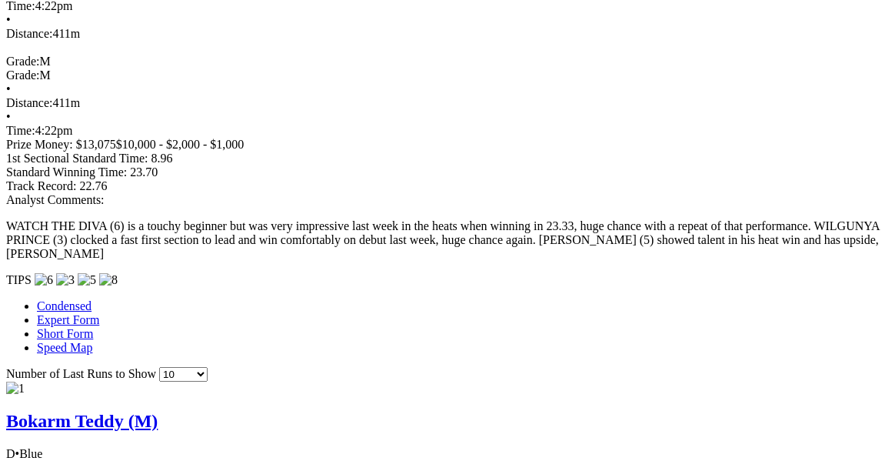
scroll to position [1498, 0]
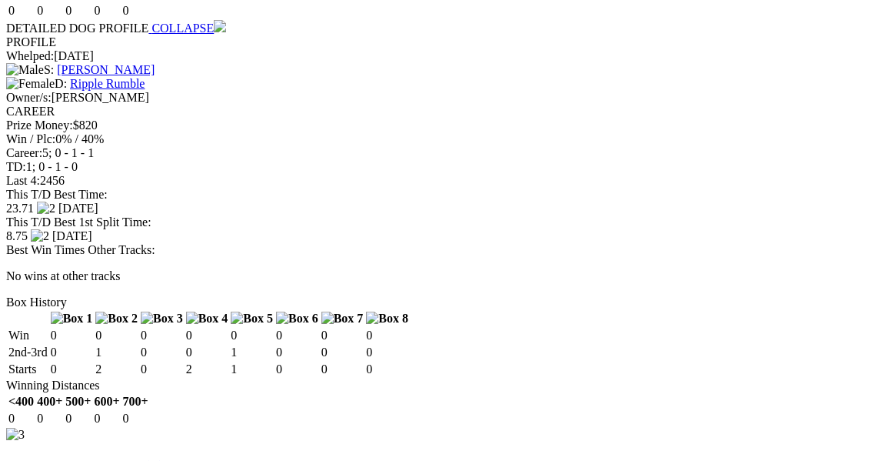
scroll to position [2981, 0]
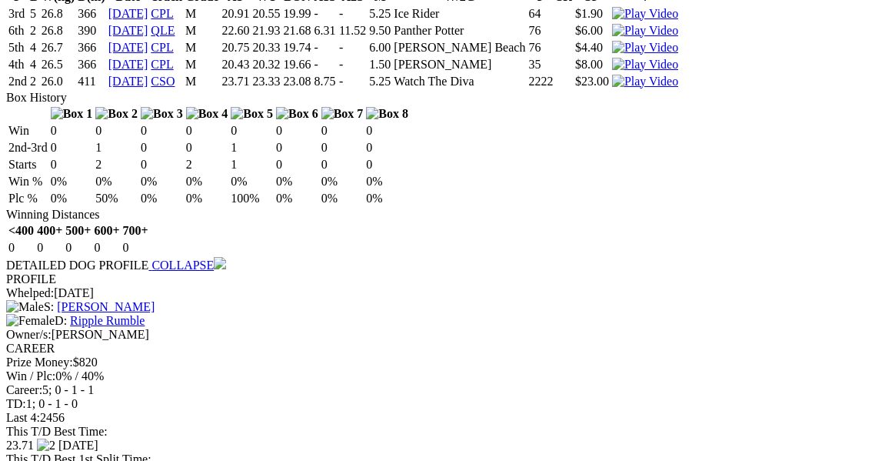
scroll to position [2725, 0]
